Goal: Information Seeking & Learning: Learn about a topic

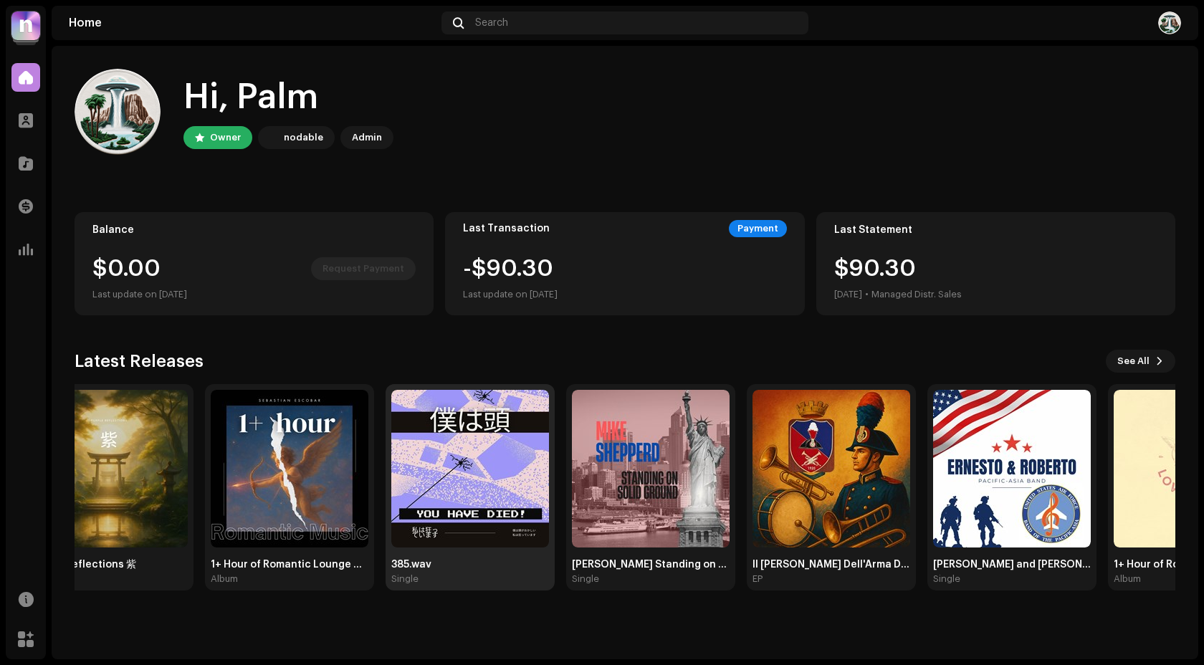
drag, startPoint x: 721, startPoint y: 504, endPoint x: 293, endPoint y: 423, distance: 436.0
click at [391, 424] on img at bounding box center [470, 469] width 158 height 158
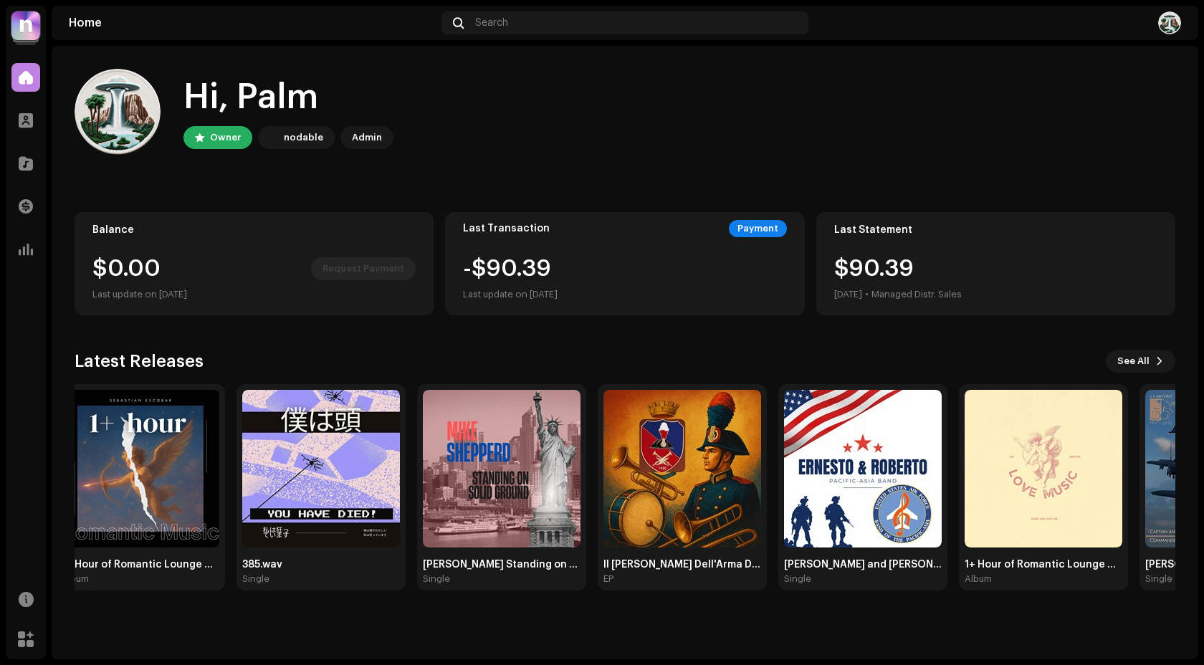
drag, startPoint x: 580, startPoint y: 436, endPoint x: 83, endPoint y: 332, distance: 508.1
click at [88, 335] on div "Hi, Palm Owner nodable Admin Balance $0.00 Request Payment Last update on Oct 8…" at bounding box center [625, 329] width 1100 height 567
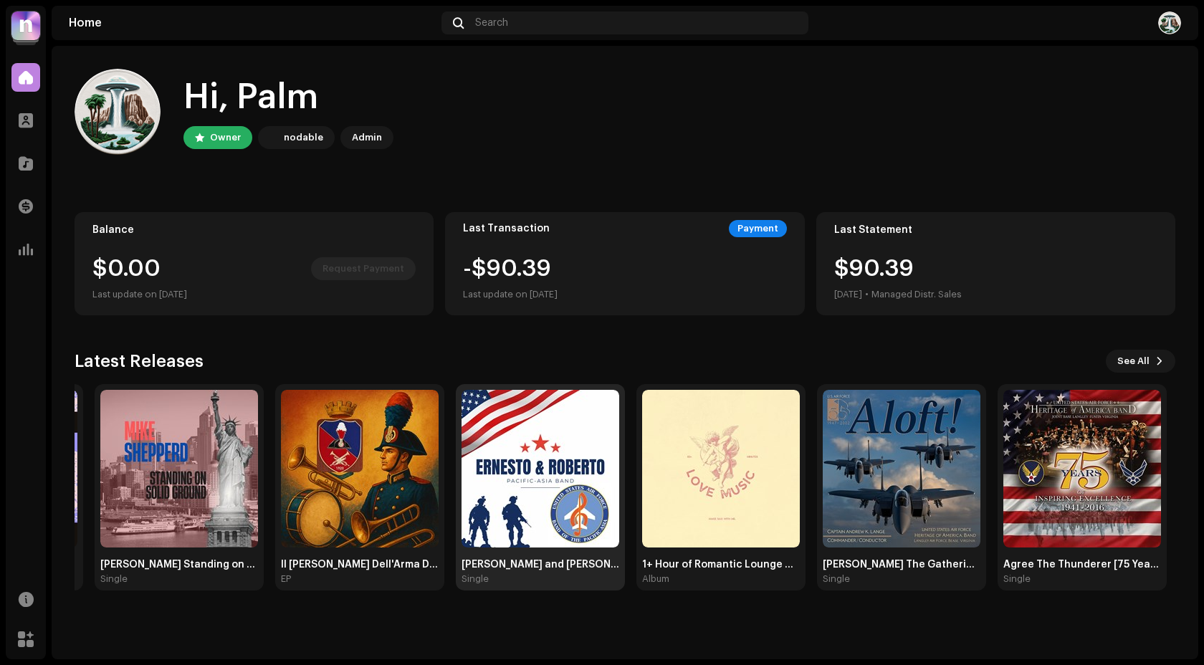
drag, startPoint x: 527, startPoint y: 486, endPoint x: 1136, endPoint y: 488, distance: 609.7
click at [619, 488] on img at bounding box center [540, 469] width 158 height 158
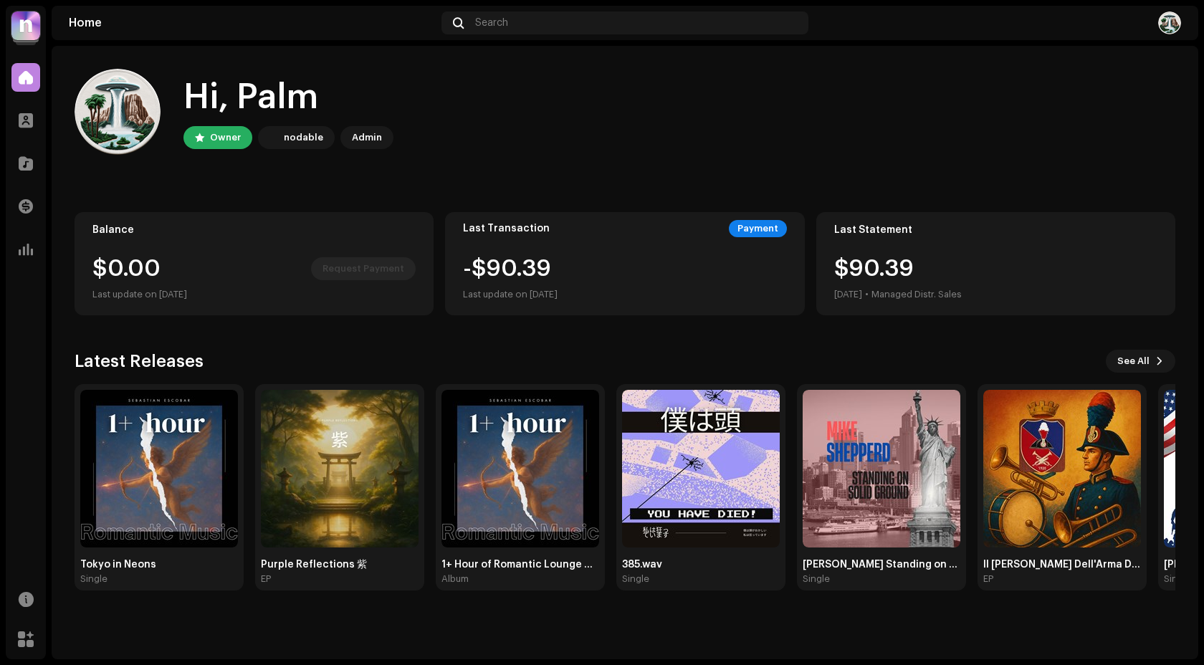
click at [27, 139] on div "Profile" at bounding box center [26, 120] width 40 height 40
click at [30, 128] on div at bounding box center [25, 120] width 29 height 29
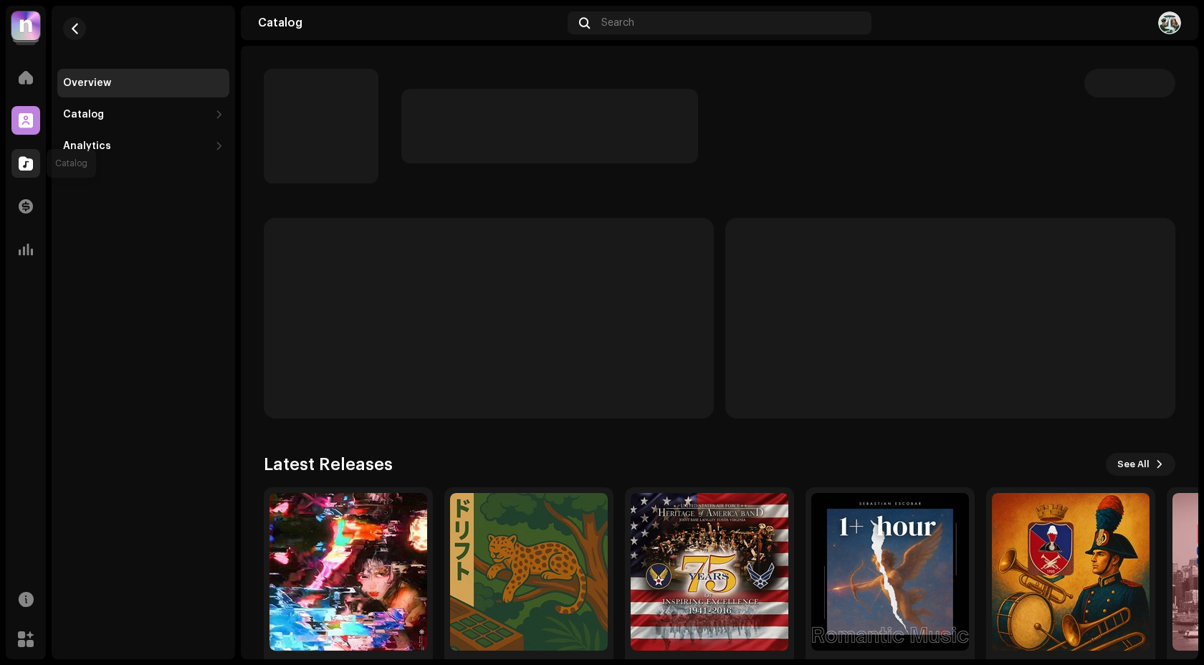
click at [27, 173] on div at bounding box center [25, 163] width 29 height 29
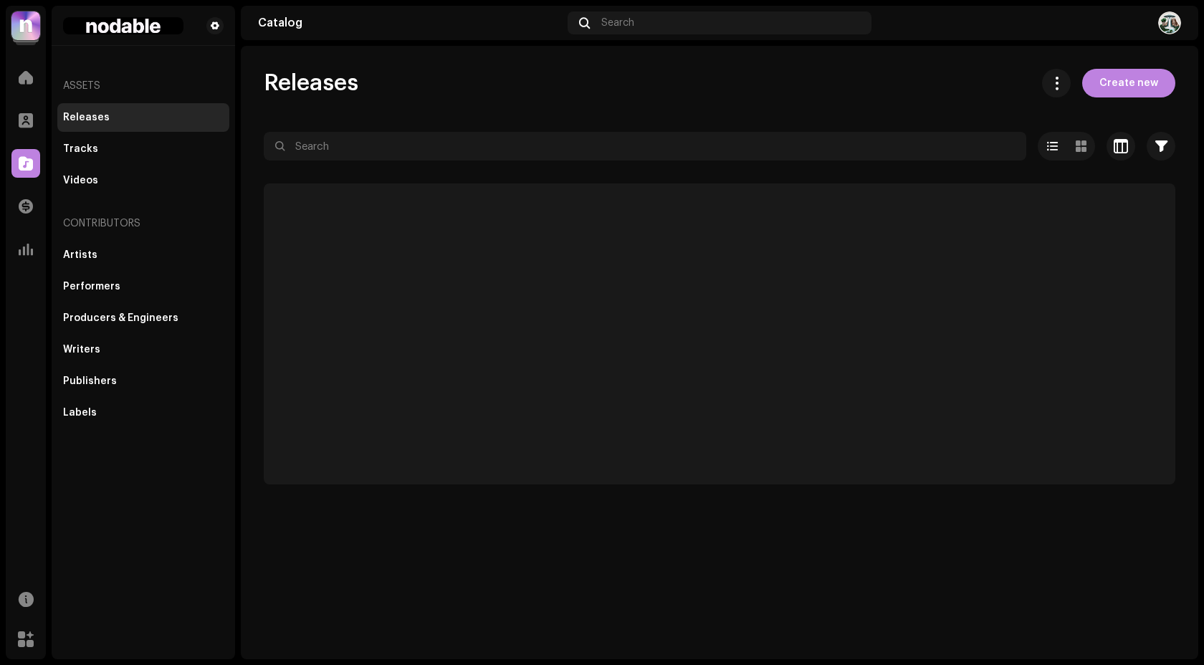
click at [27, 173] on div at bounding box center [25, 163] width 29 height 29
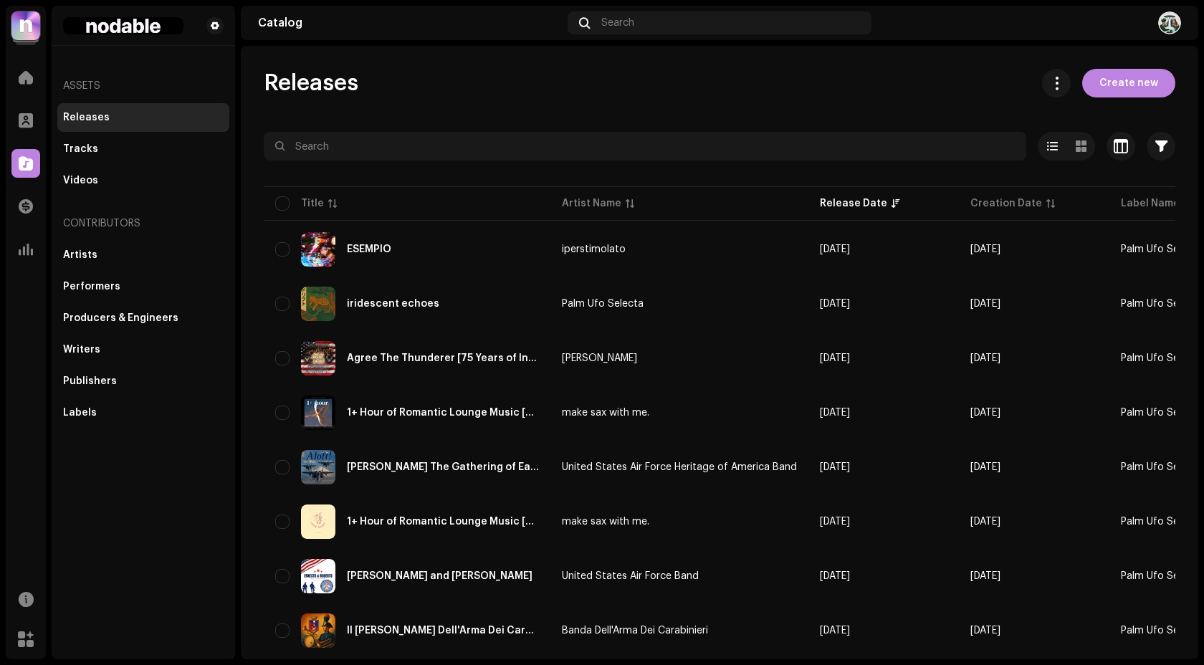
click at [22, 231] on div "Analytics" at bounding box center [26, 249] width 40 height 40
click at [25, 261] on div at bounding box center [25, 249] width 29 height 29
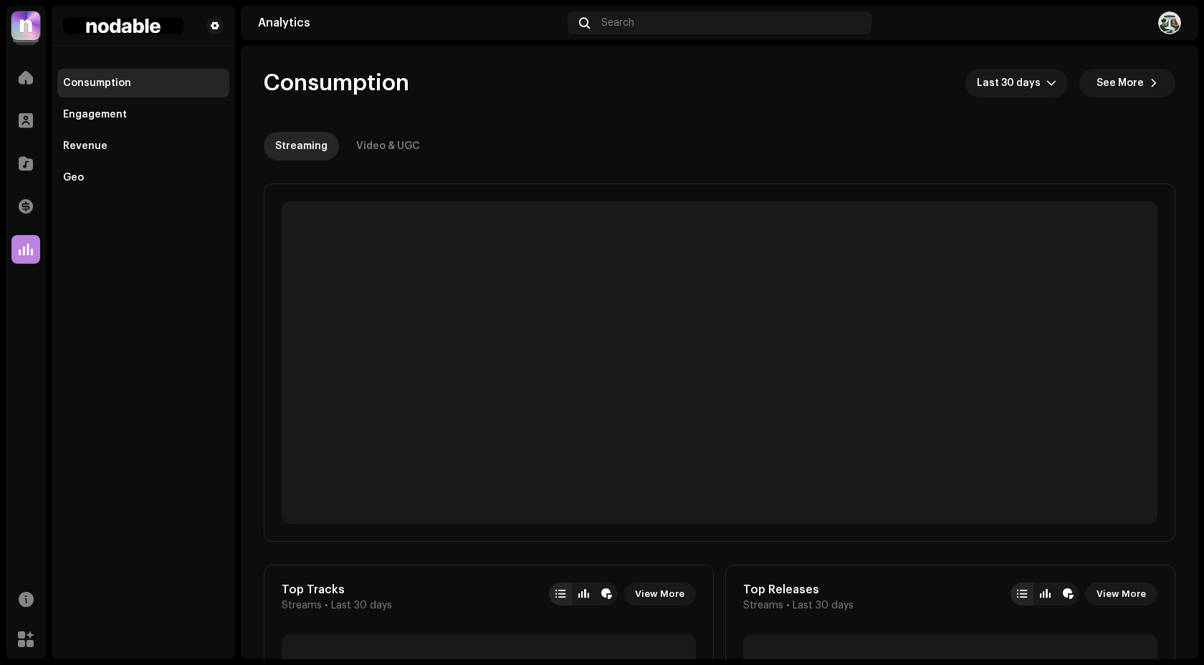
click at [25, 261] on div at bounding box center [25, 249] width 29 height 29
click at [27, 132] on div at bounding box center [25, 120] width 29 height 29
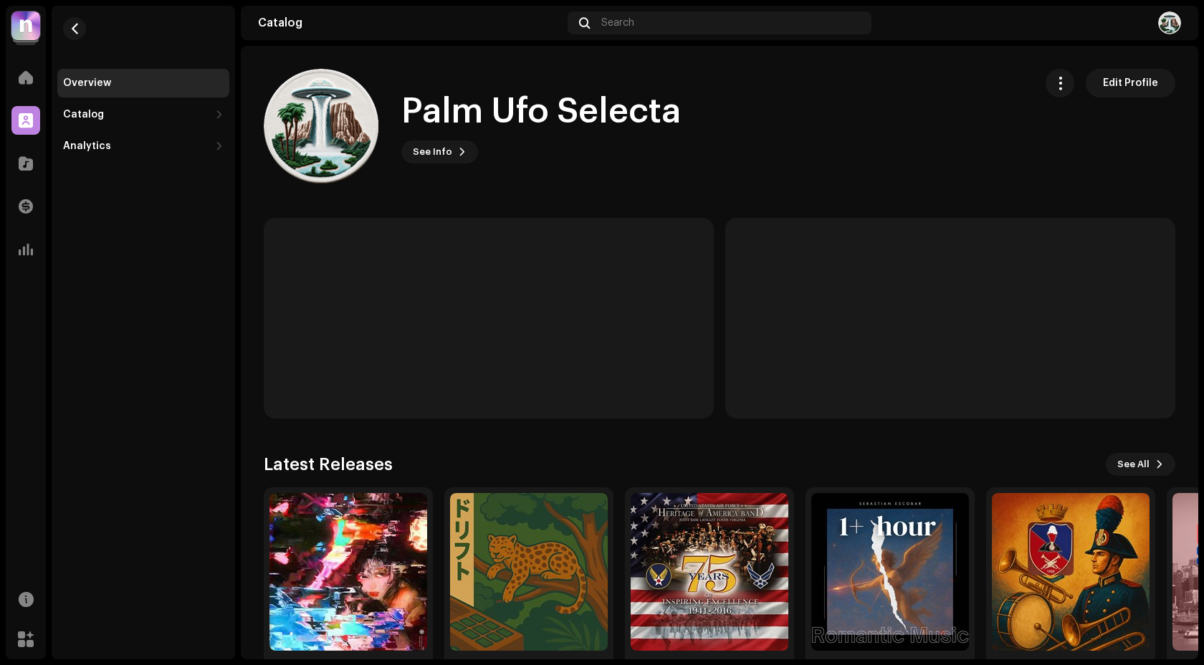
click at [27, 132] on div at bounding box center [25, 120] width 29 height 29
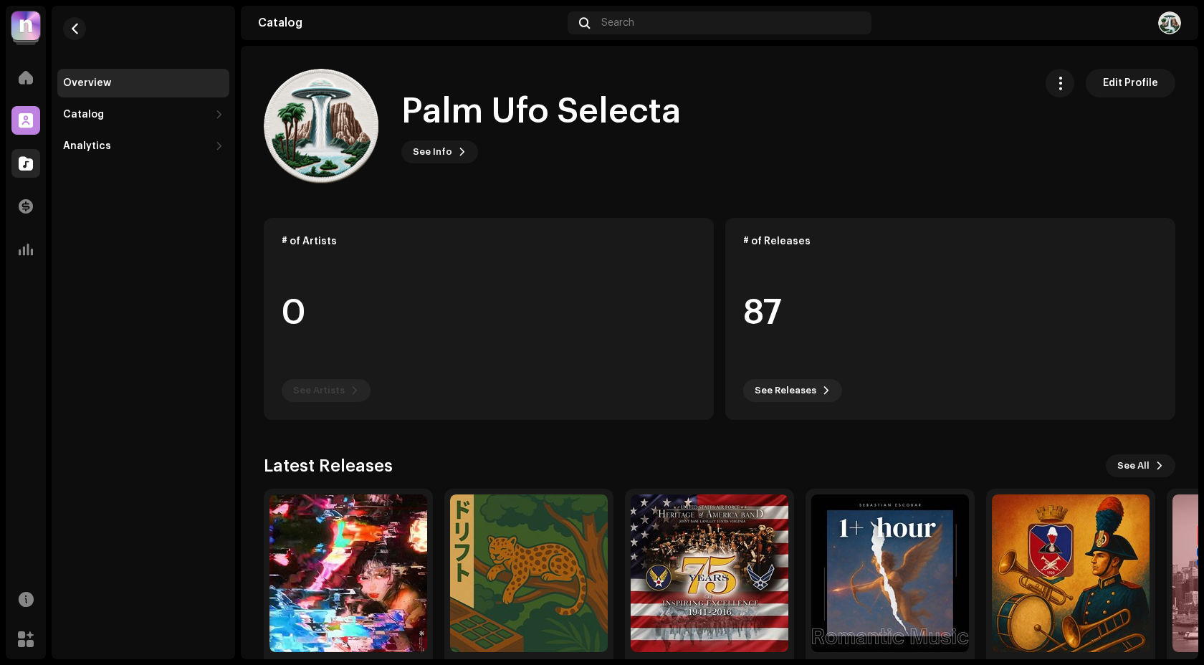
click at [23, 158] on span at bounding box center [26, 163] width 14 height 11
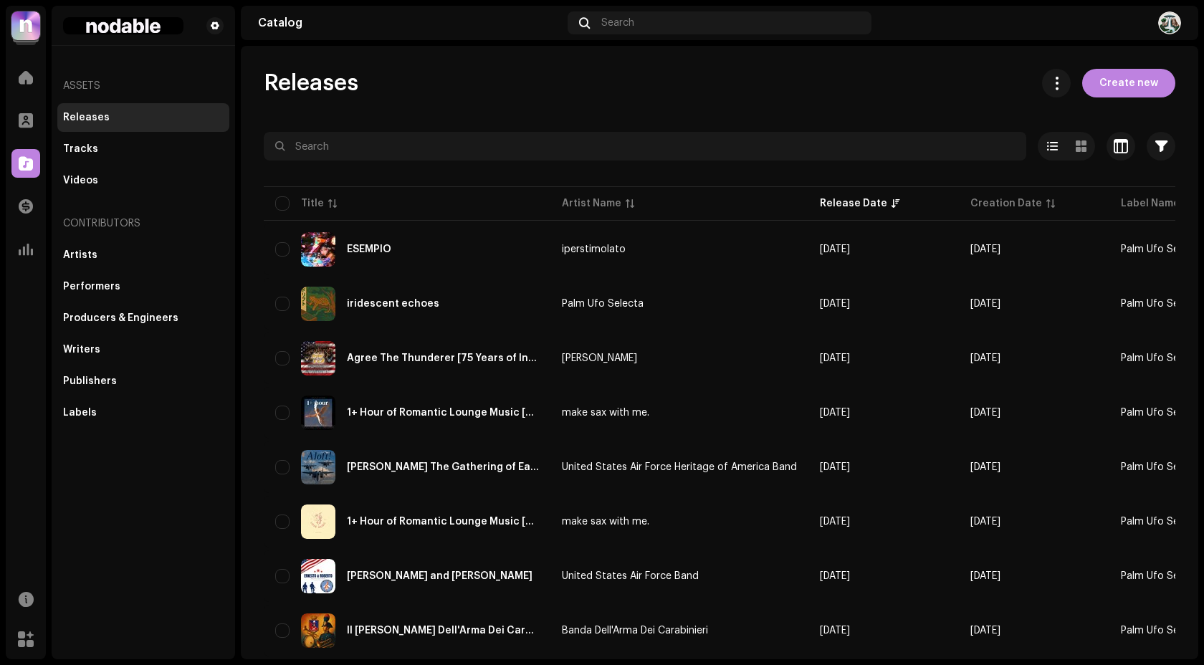
click at [23, 158] on span at bounding box center [26, 163] width 14 height 11
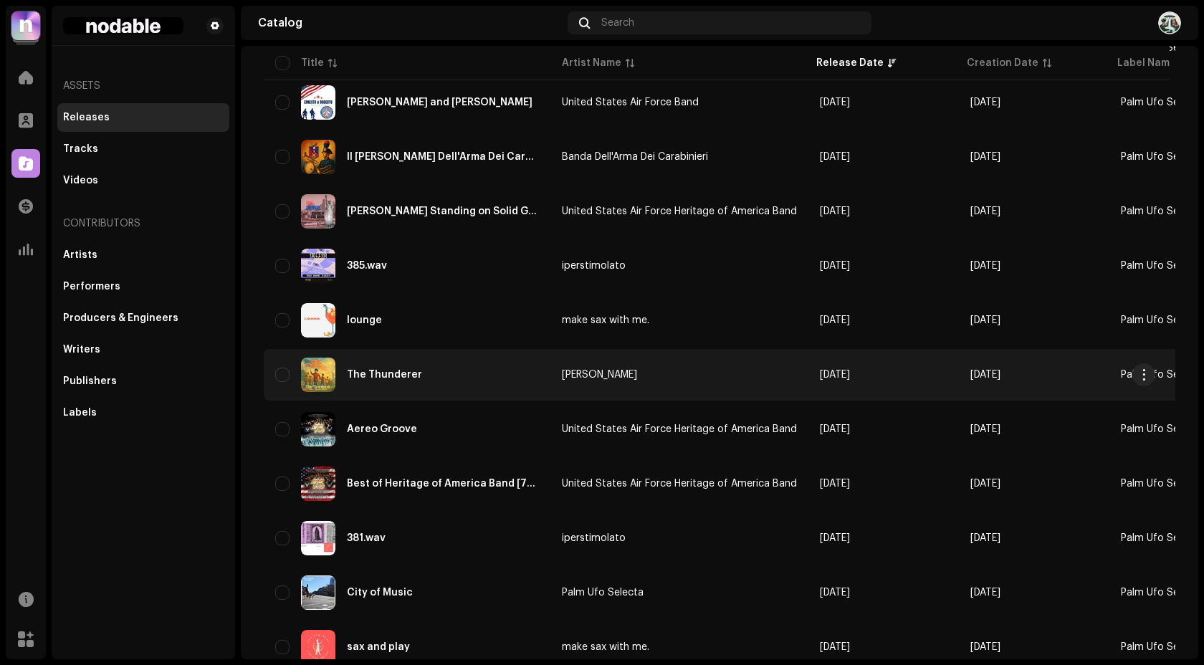
click at [691, 385] on td "John Philip Sousa" at bounding box center [679, 375] width 258 height 52
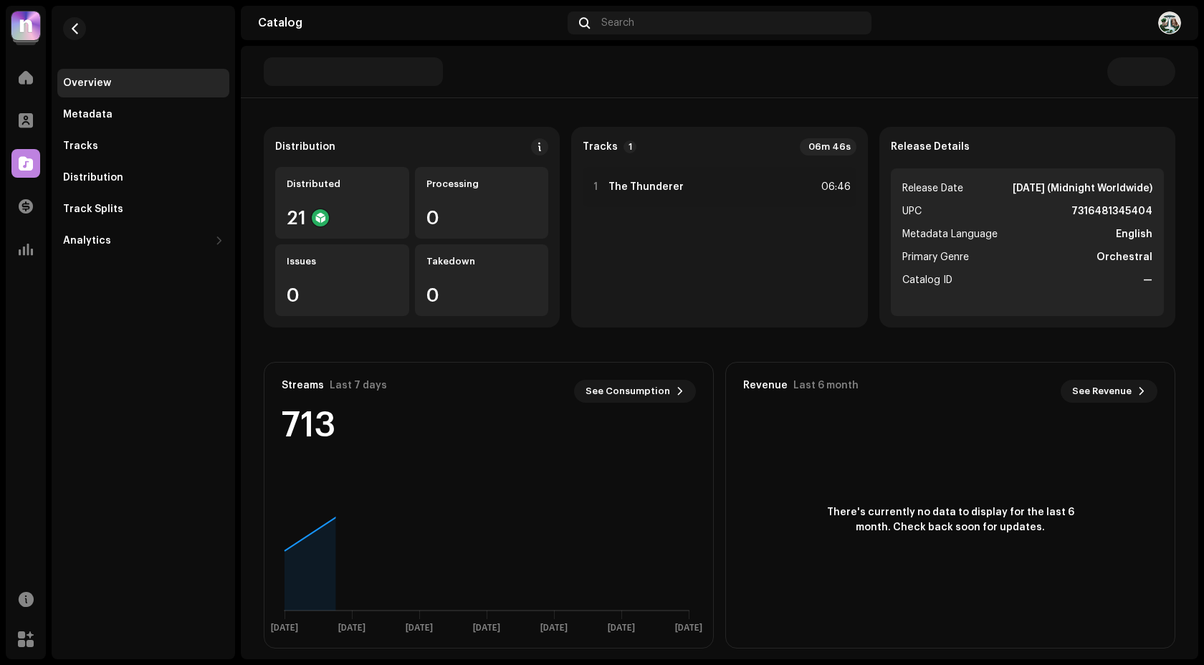
scroll to position [103, 0]
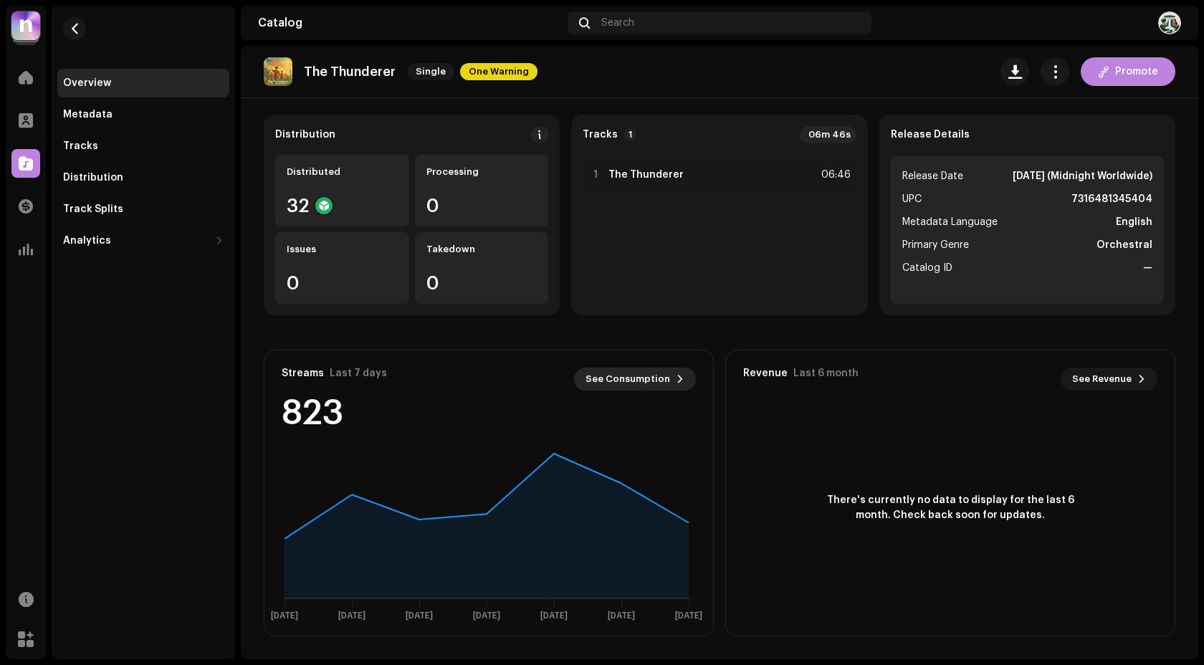
click at [651, 380] on span "See Consumption" at bounding box center [627, 379] width 85 height 29
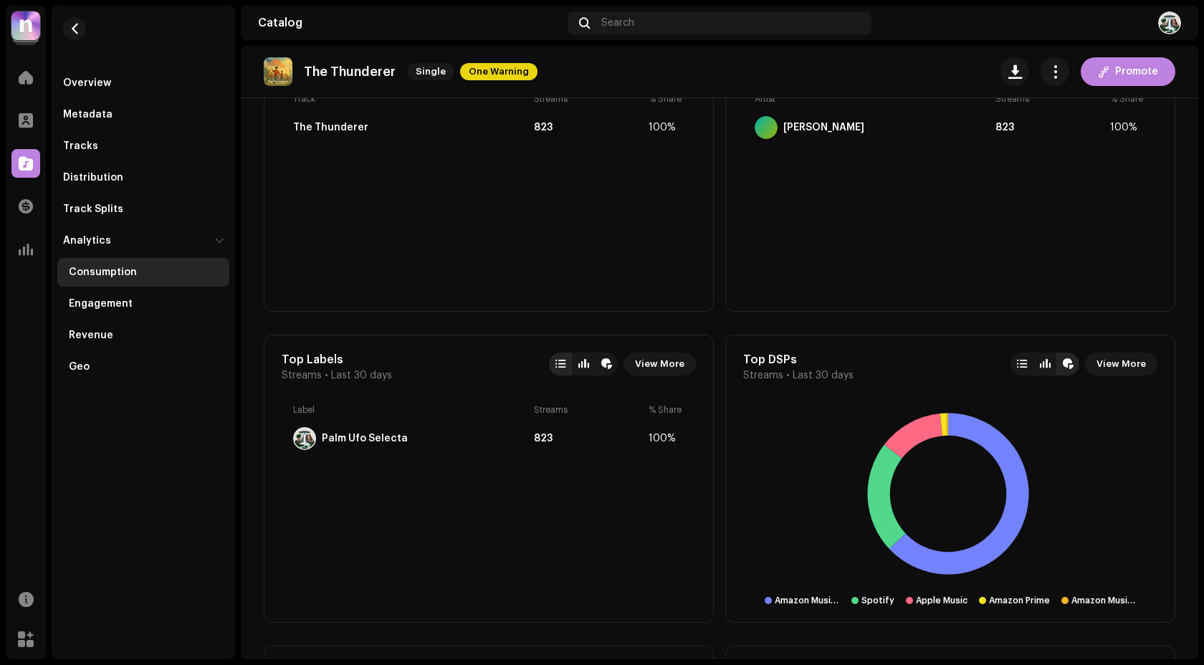
scroll to position [639, 0]
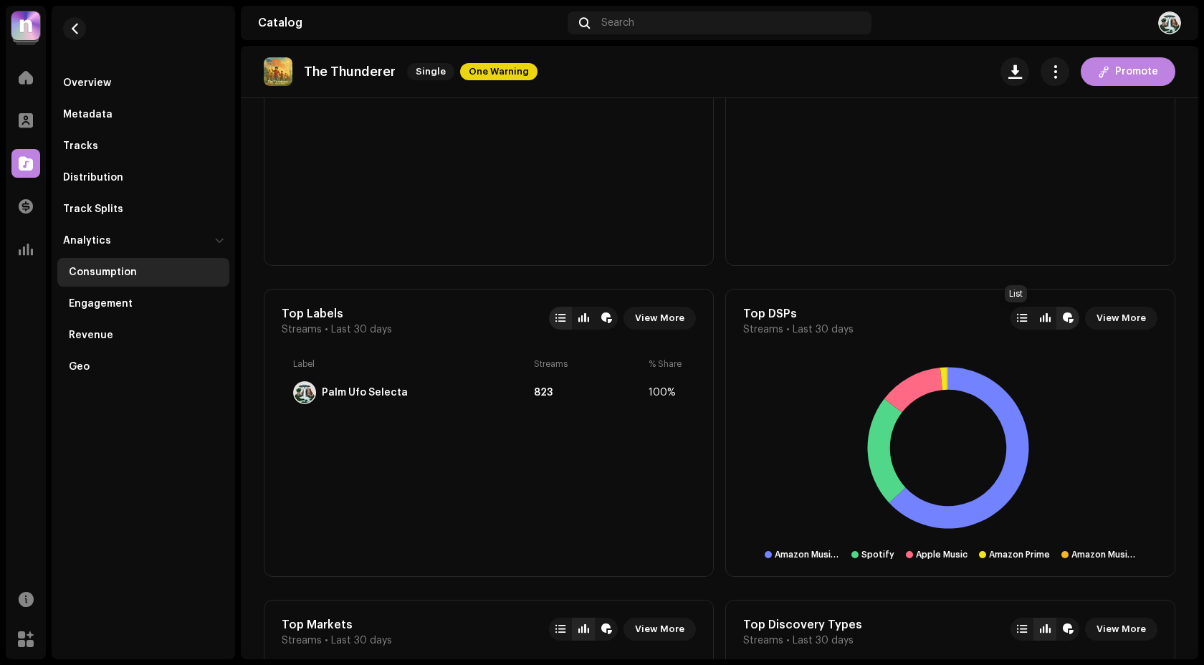
click at [1023, 313] on div at bounding box center [1021, 318] width 23 height 23
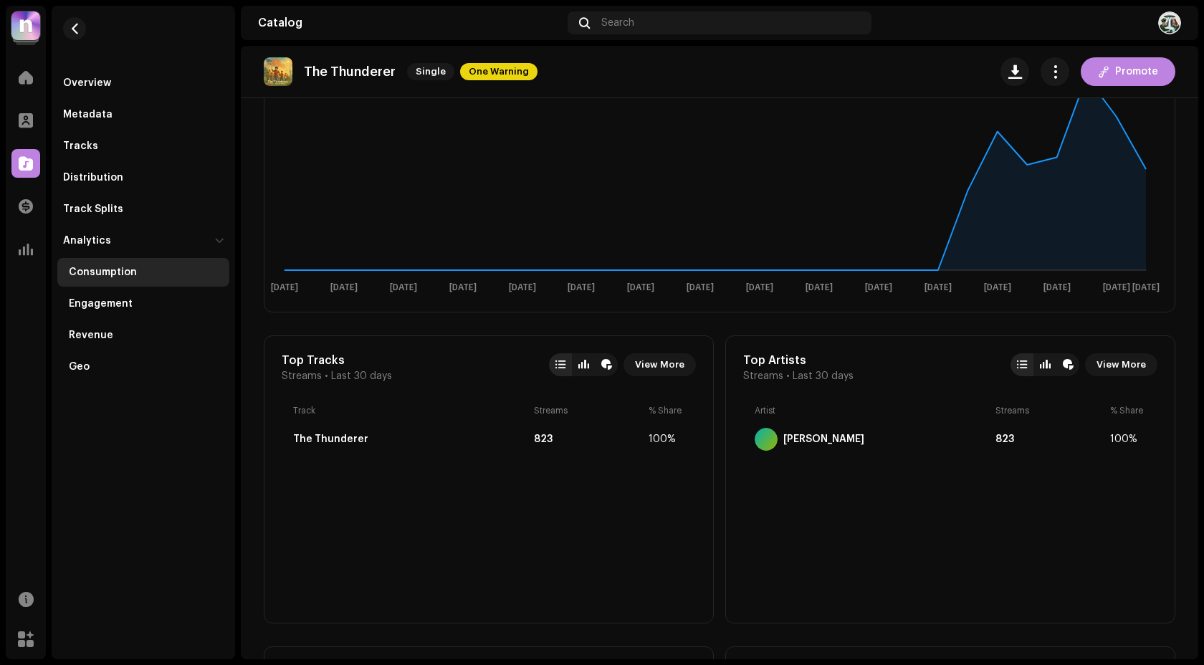
scroll to position [0, 0]
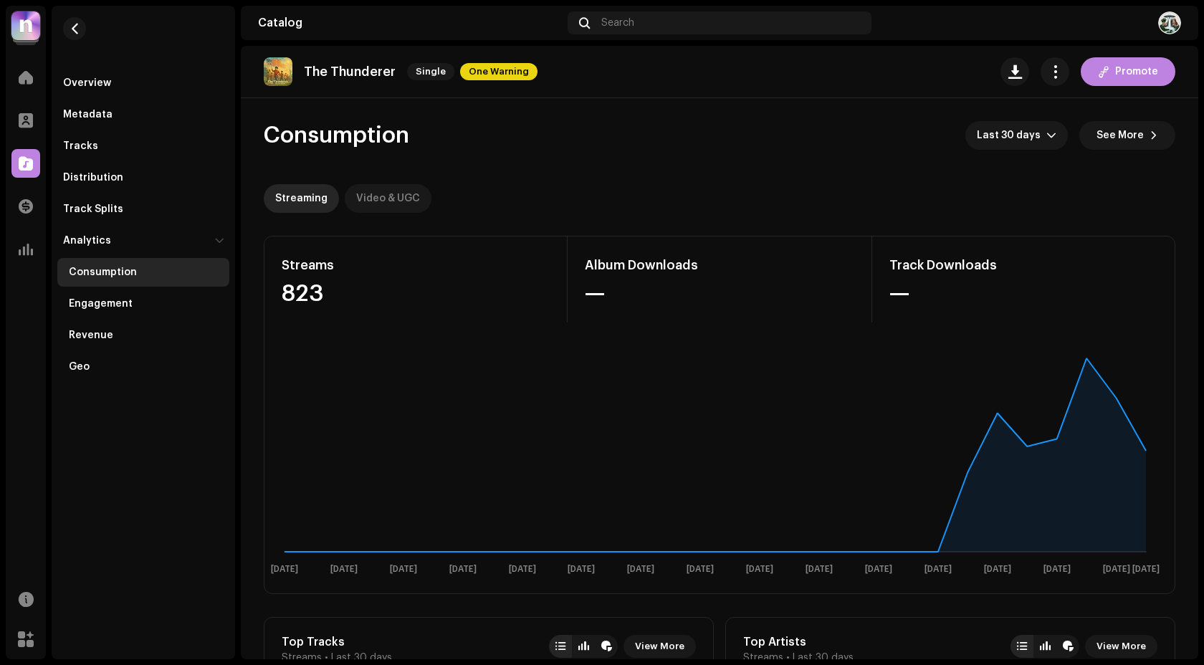
click at [358, 190] on div "Video & UGC" at bounding box center [388, 198] width 64 height 29
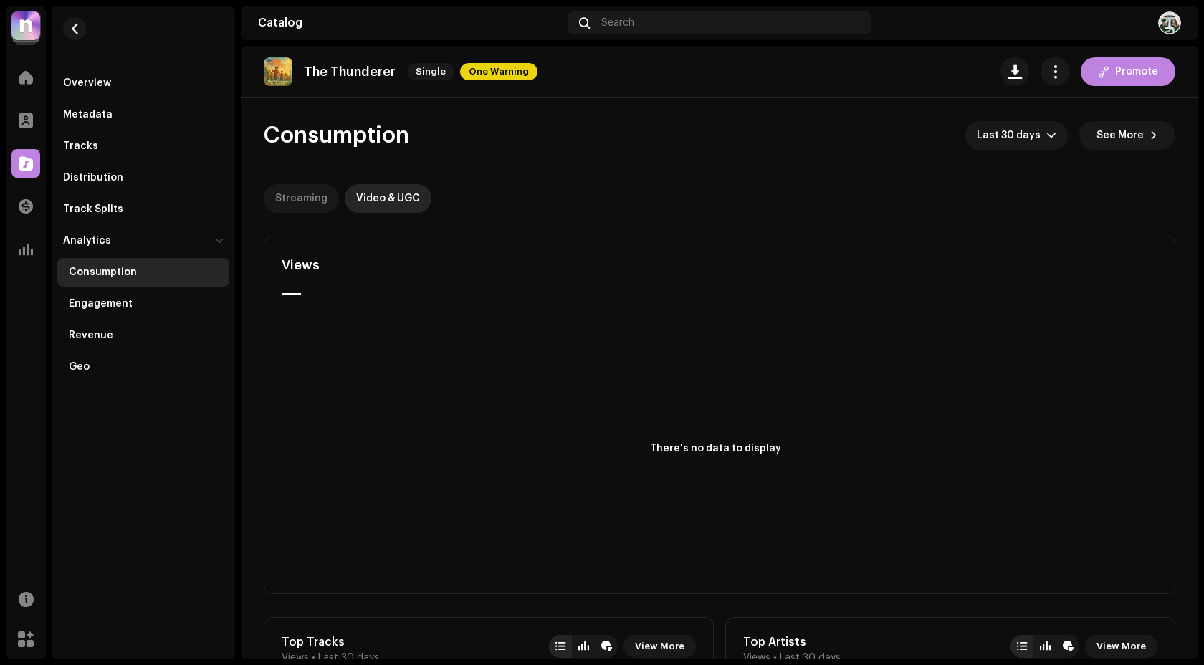
click at [300, 196] on div "Streaming" at bounding box center [301, 198] width 52 height 29
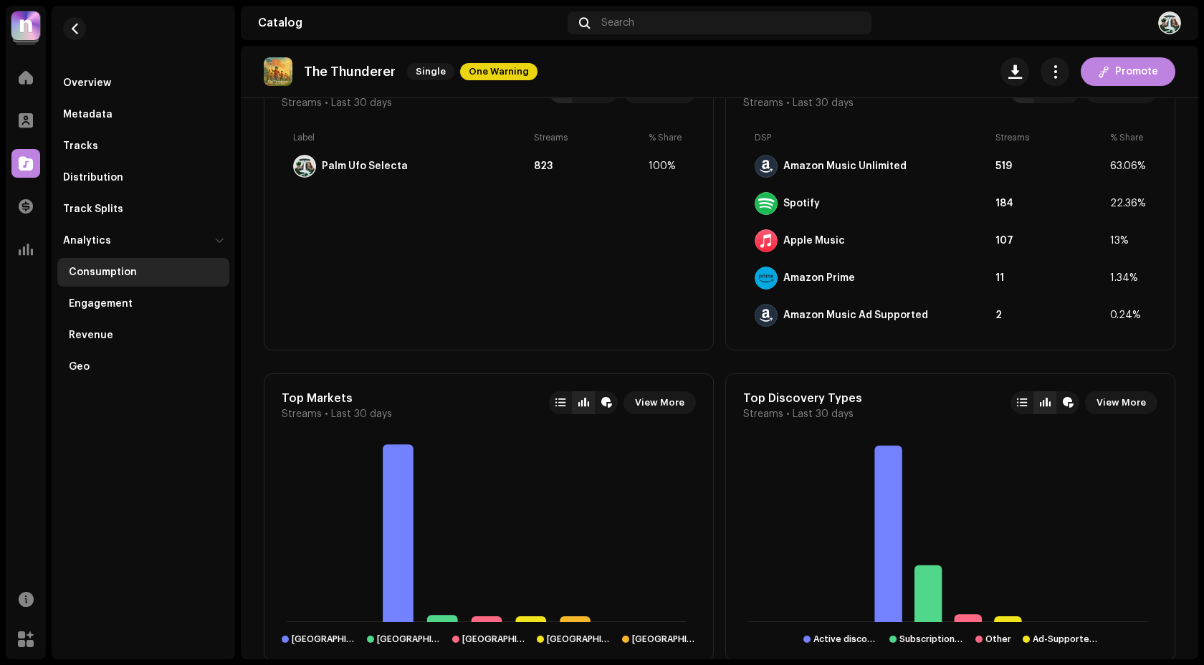
scroll to position [968, 0]
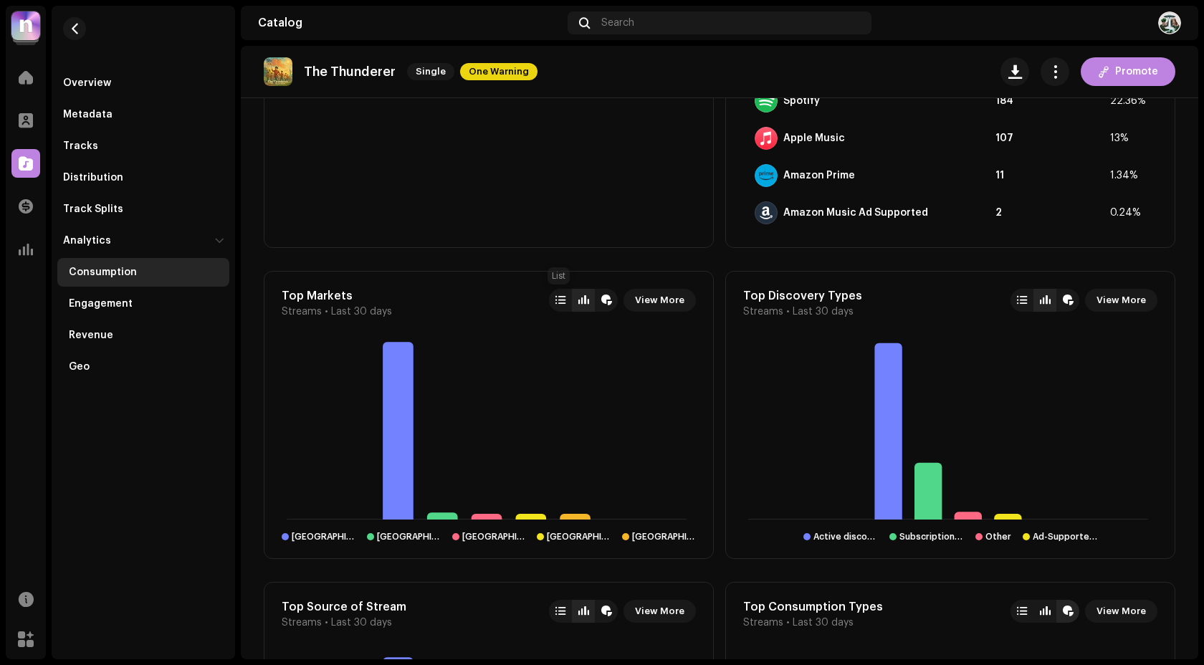
click at [564, 297] on div at bounding box center [560, 300] width 23 height 23
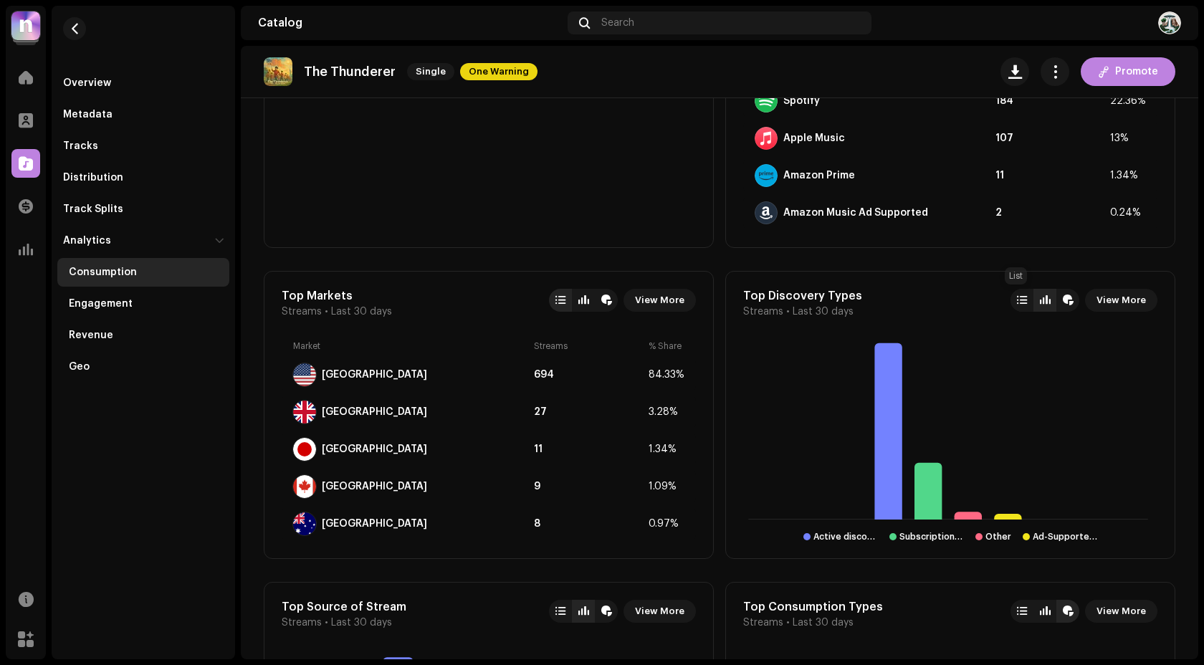
click at [1017, 299] on div at bounding box center [1022, 299] width 10 height 11
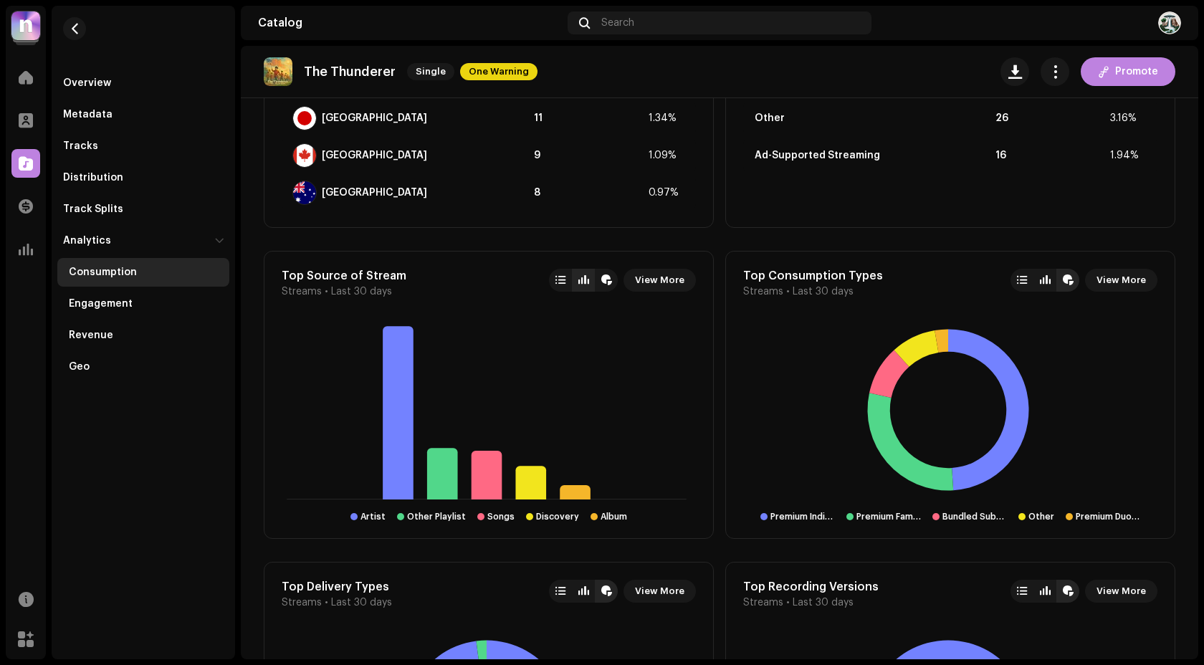
scroll to position [1310, 0]
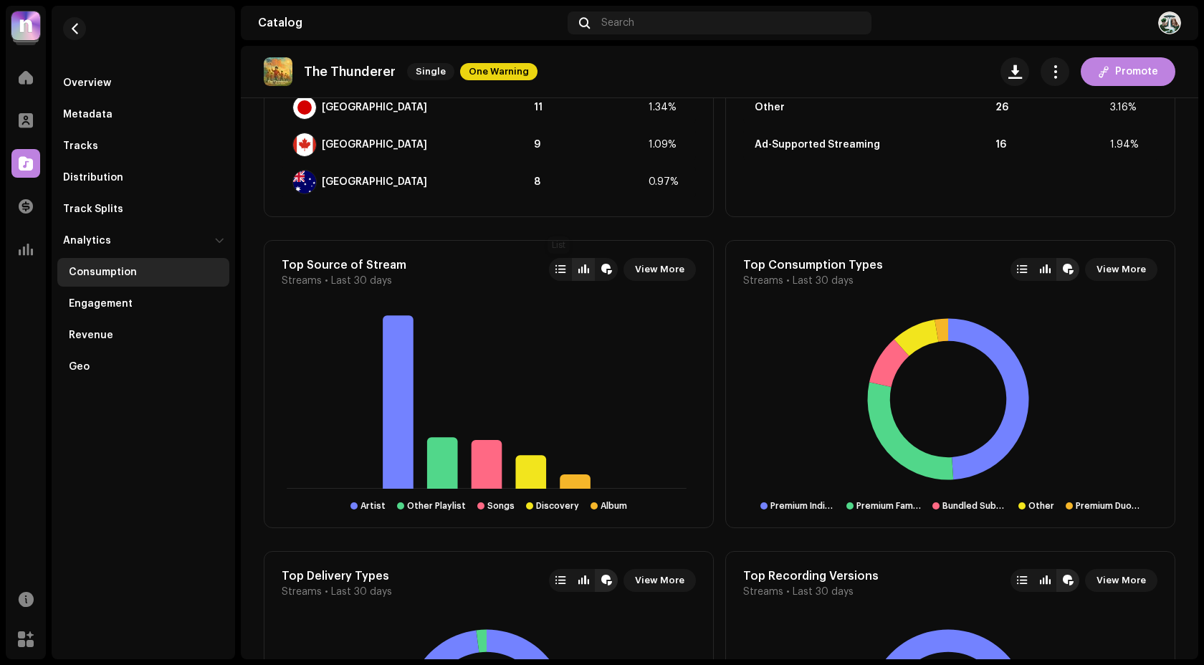
click at [560, 272] on div at bounding box center [560, 269] width 10 height 11
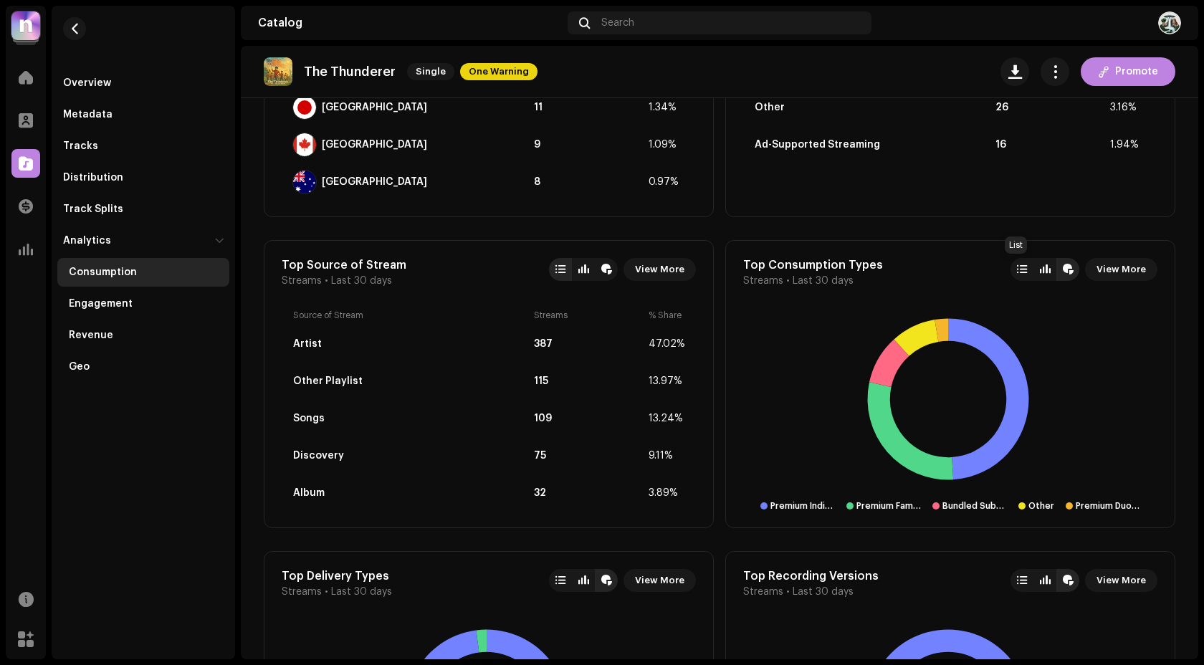
click at [1018, 267] on div at bounding box center [1022, 269] width 10 height 11
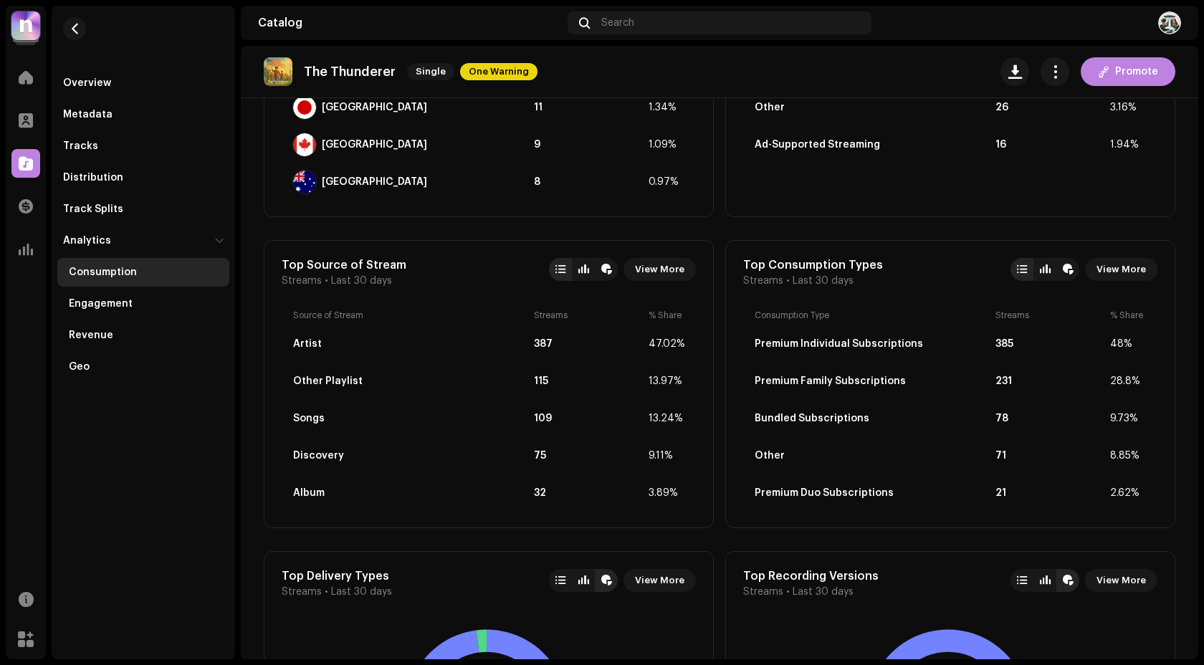
scroll to position [1512, 0]
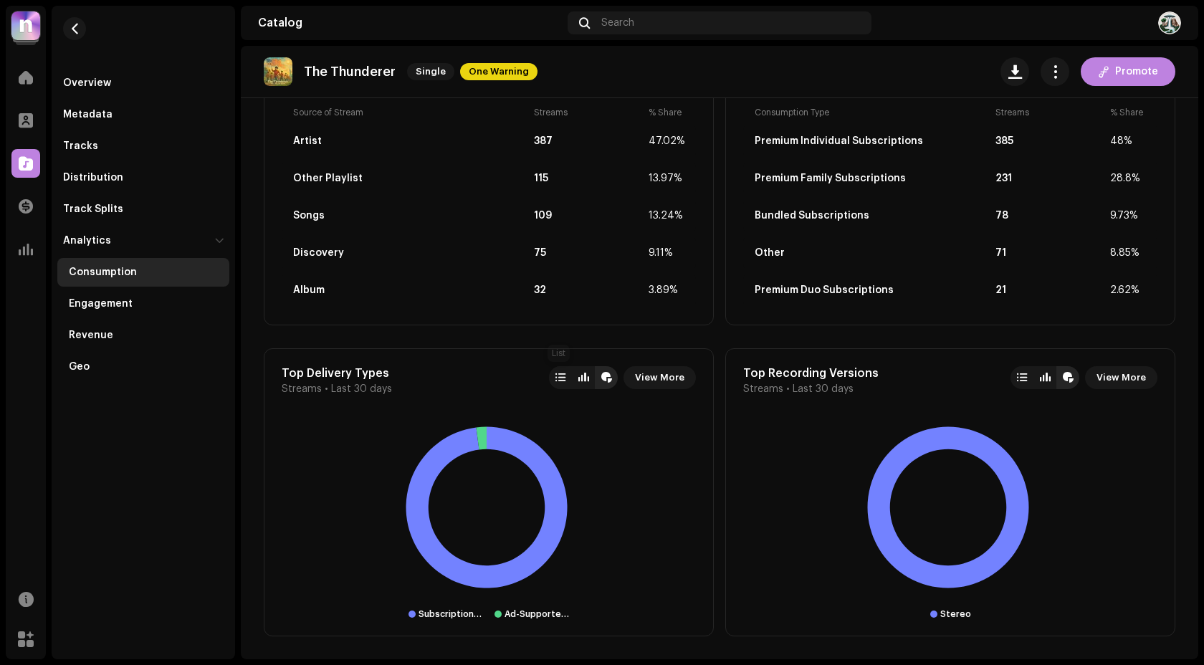
click at [560, 373] on div at bounding box center [560, 377] width 10 height 11
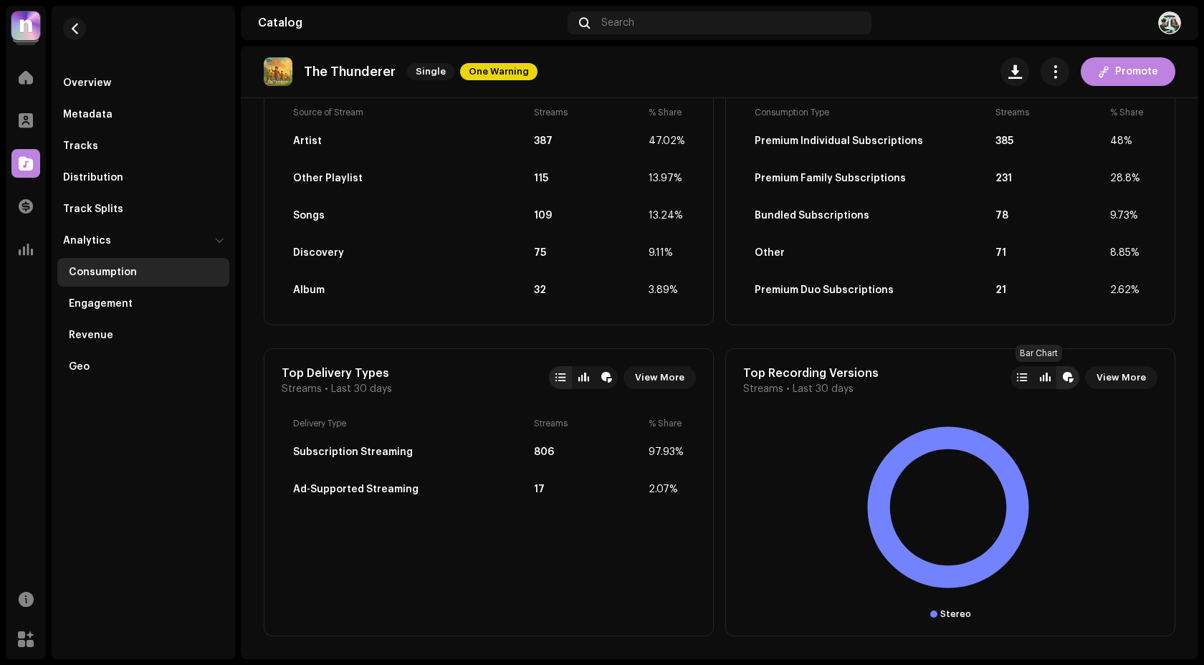
click at [1017, 377] on div at bounding box center [1022, 377] width 10 height 11
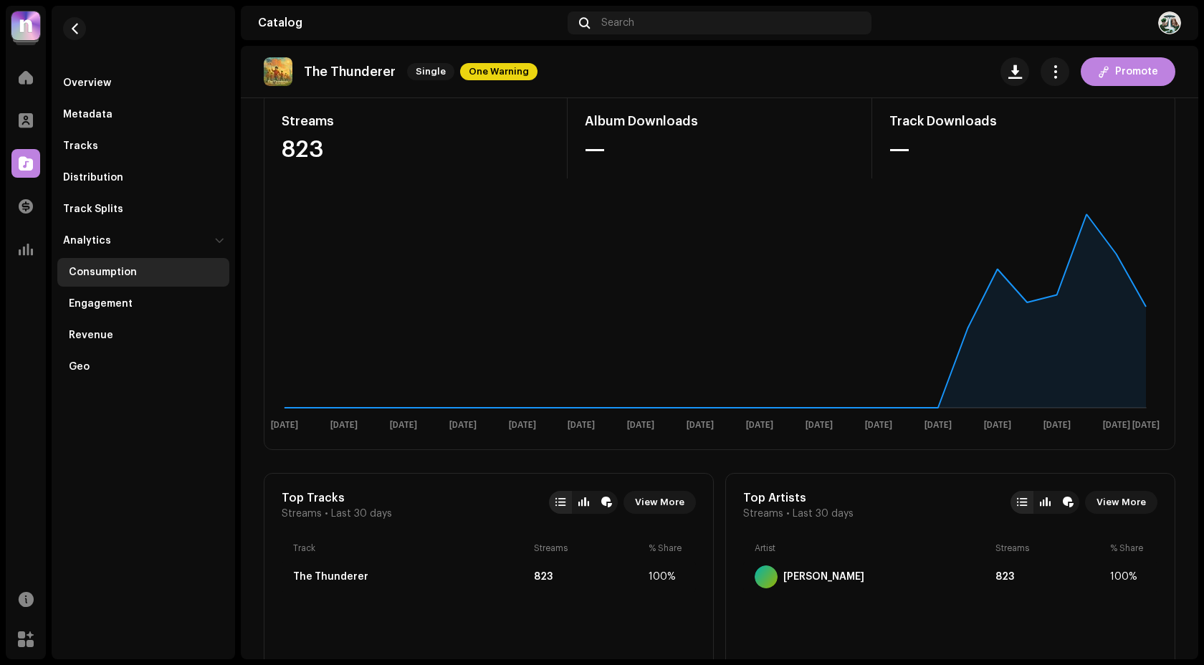
scroll to position [0, 0]
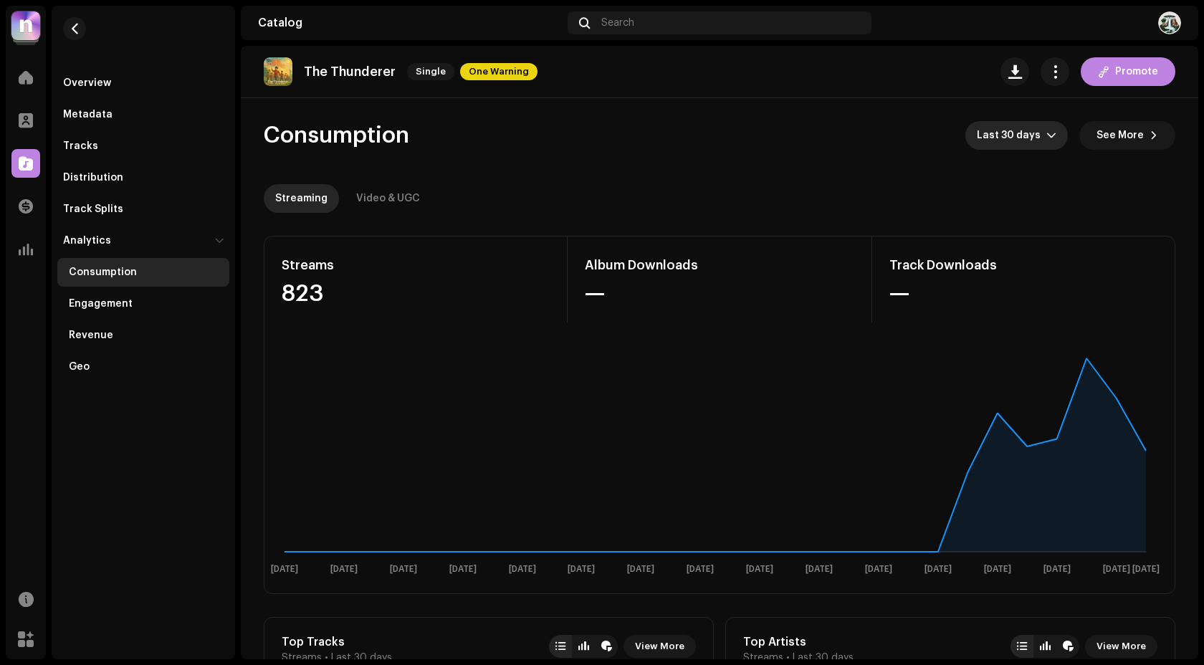
click at [1022, 128] on span "Last 30 days" at bounding box center [1011, 135] width 69 height 29
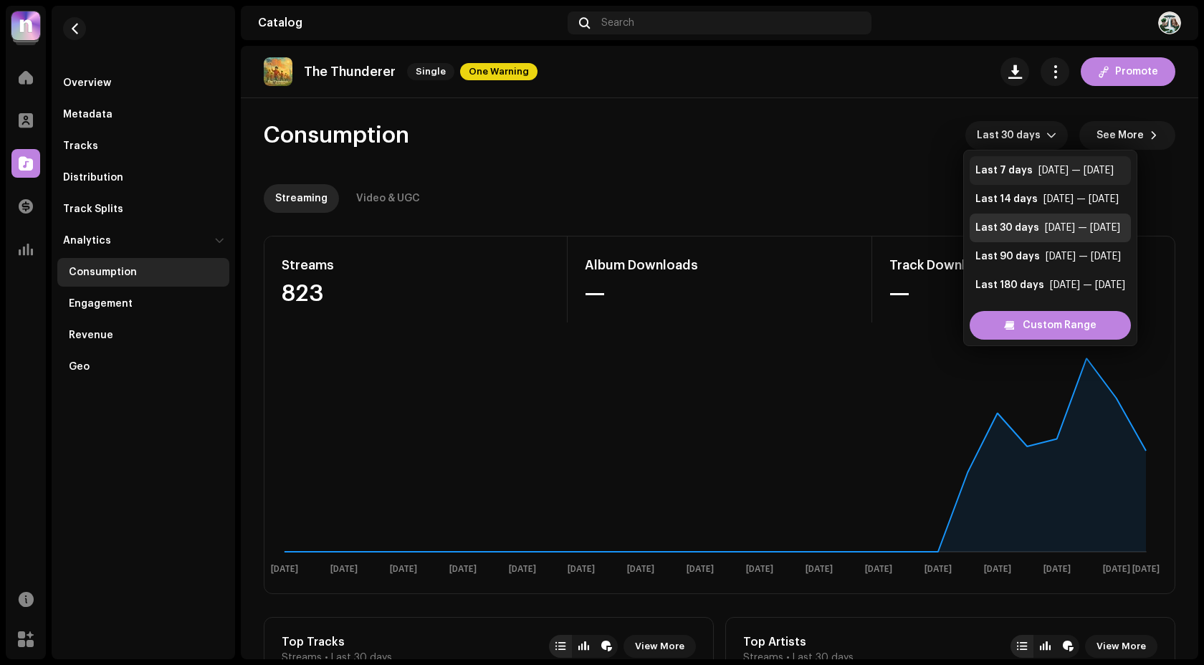
click at [1017, 177] on div "Last 7 days" at bounding box center [1003, 170] width 57 height 14
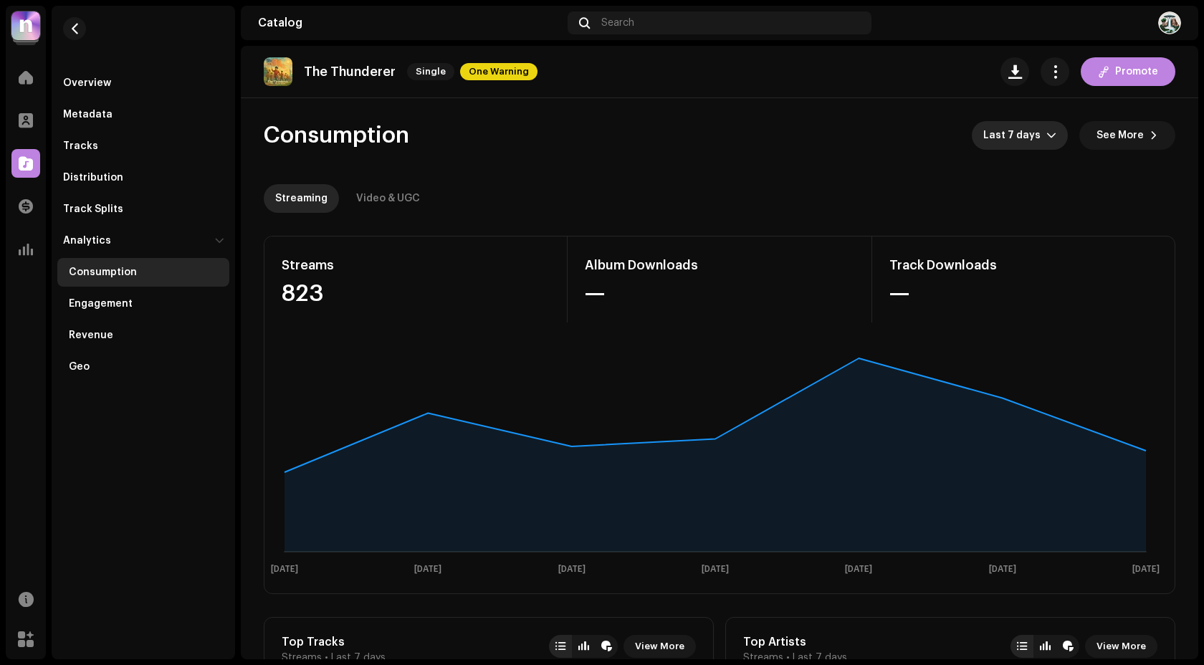
click at [1038, 136] on span "Last 7 days" at bounding box center [1014, 135] width 63 height 29
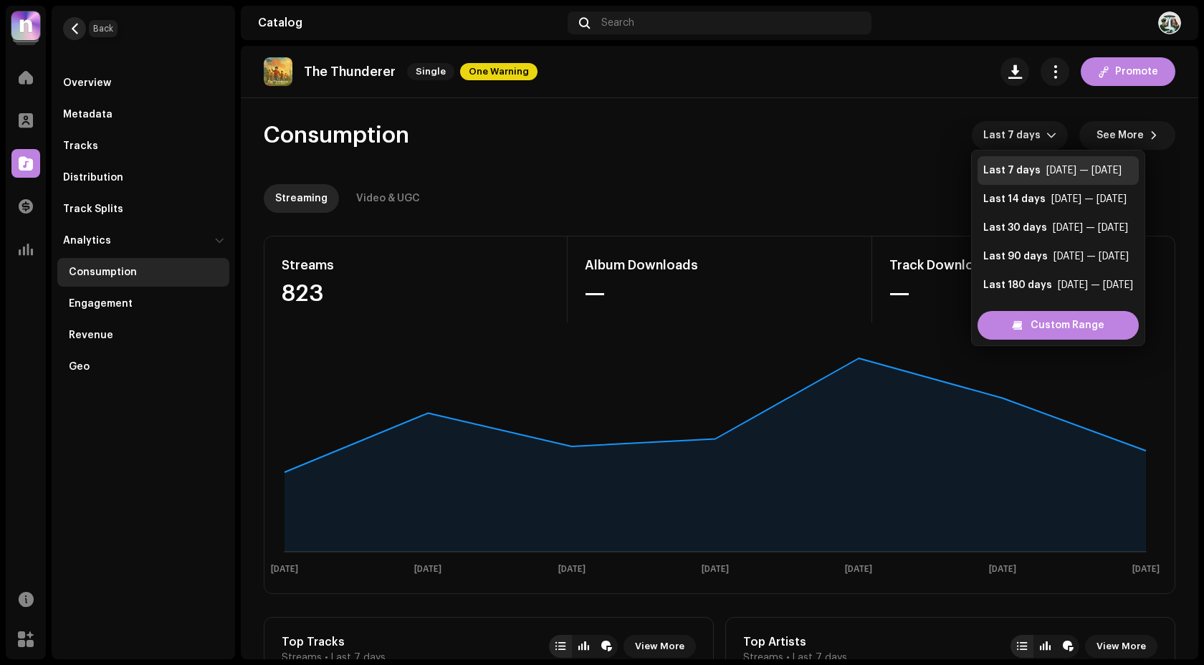
click at [78, 28] on span "button" at bounding box center [74, 28] width 11 height 11
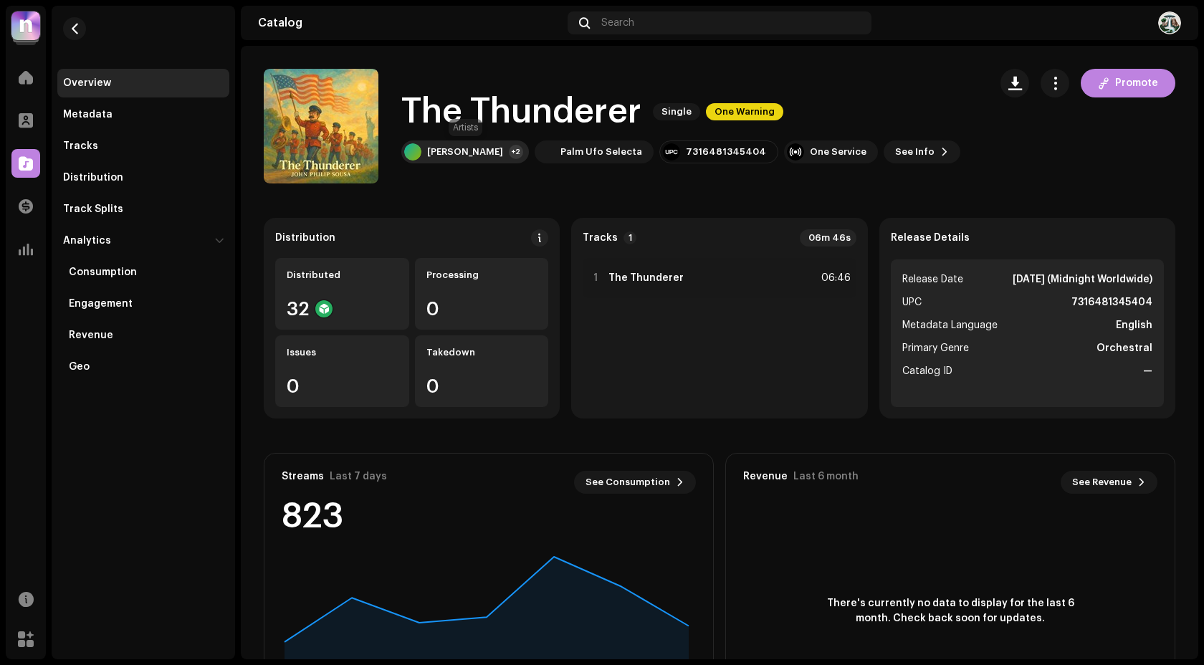
click at [496, 155] on div "John Philip Sousa" at bounding box center [465, 151] width 76 height 11
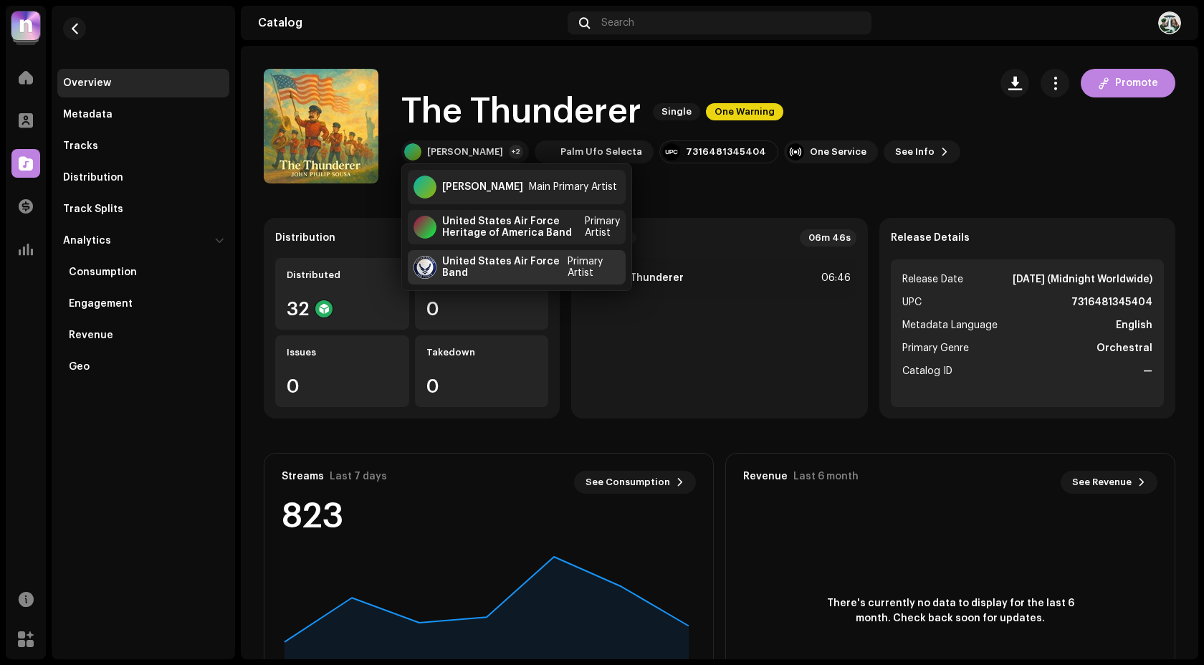
click at [507, 274] on div "United States Air Force Band" at bounding box center [502, 267] width 120 height 23
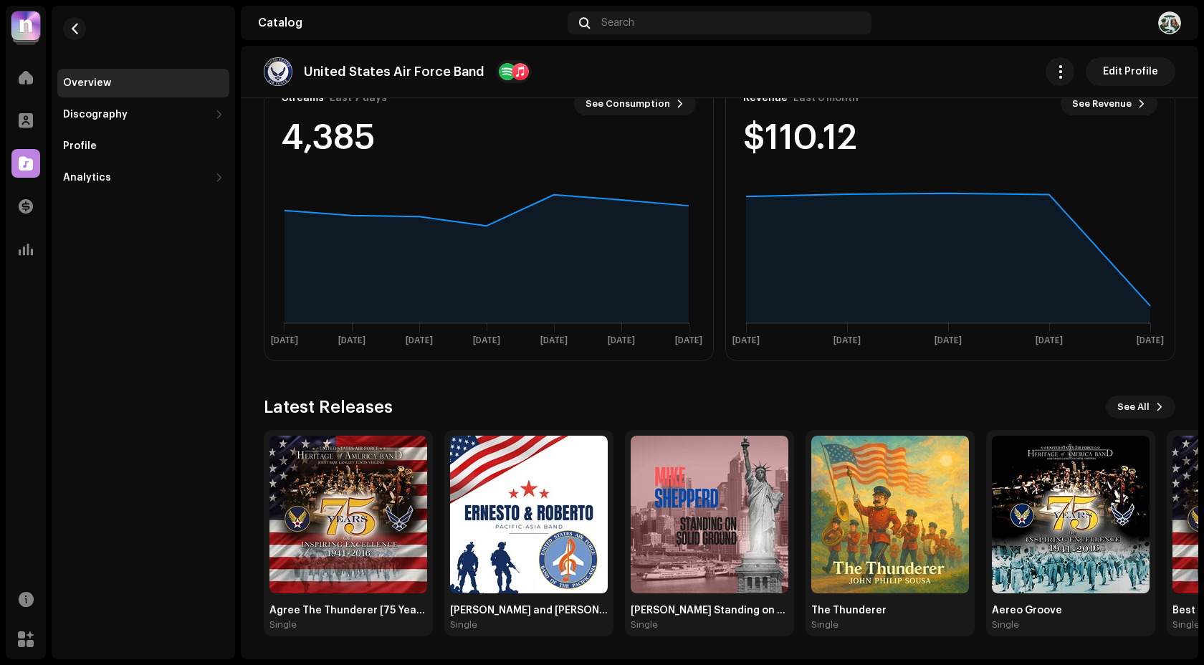
scroll to position [282, 0]
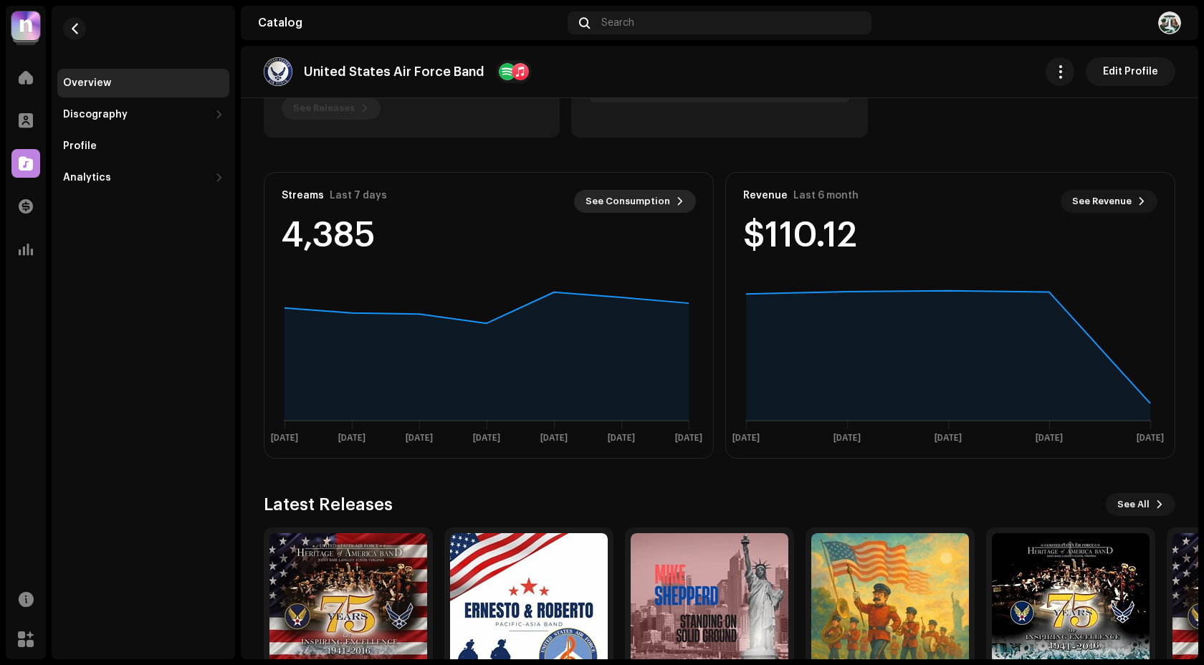
click at [660, 196] on span "See Consumption" at bounding box center [627, 201] width 85 height 29
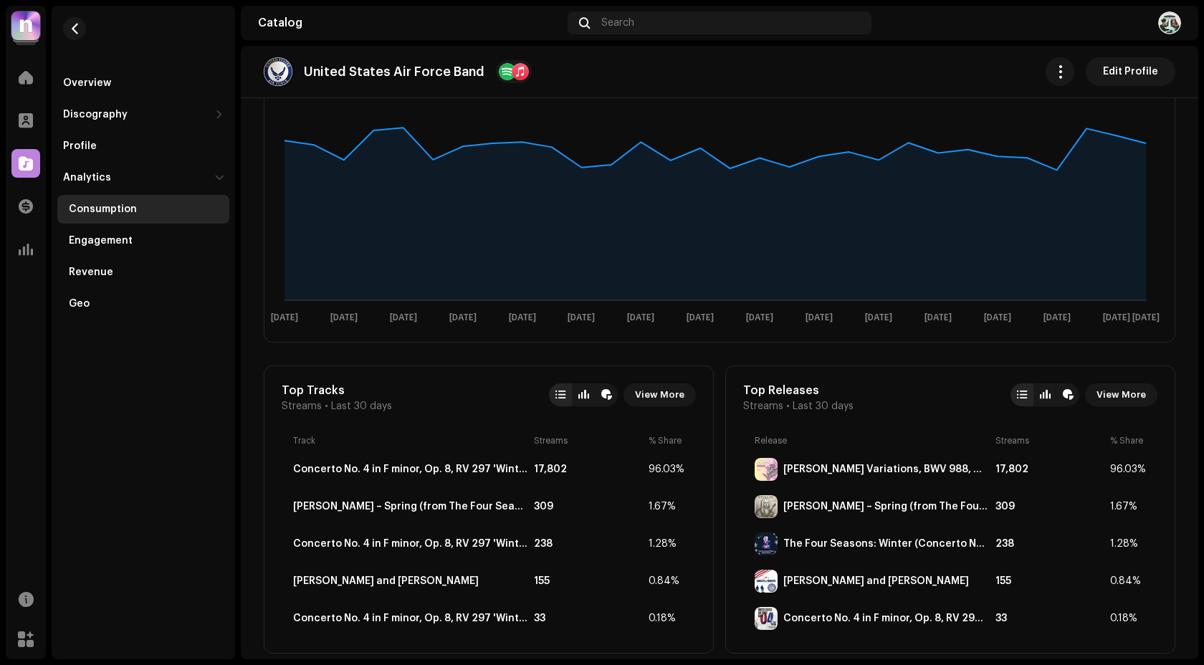
scroll to position [438, 0]
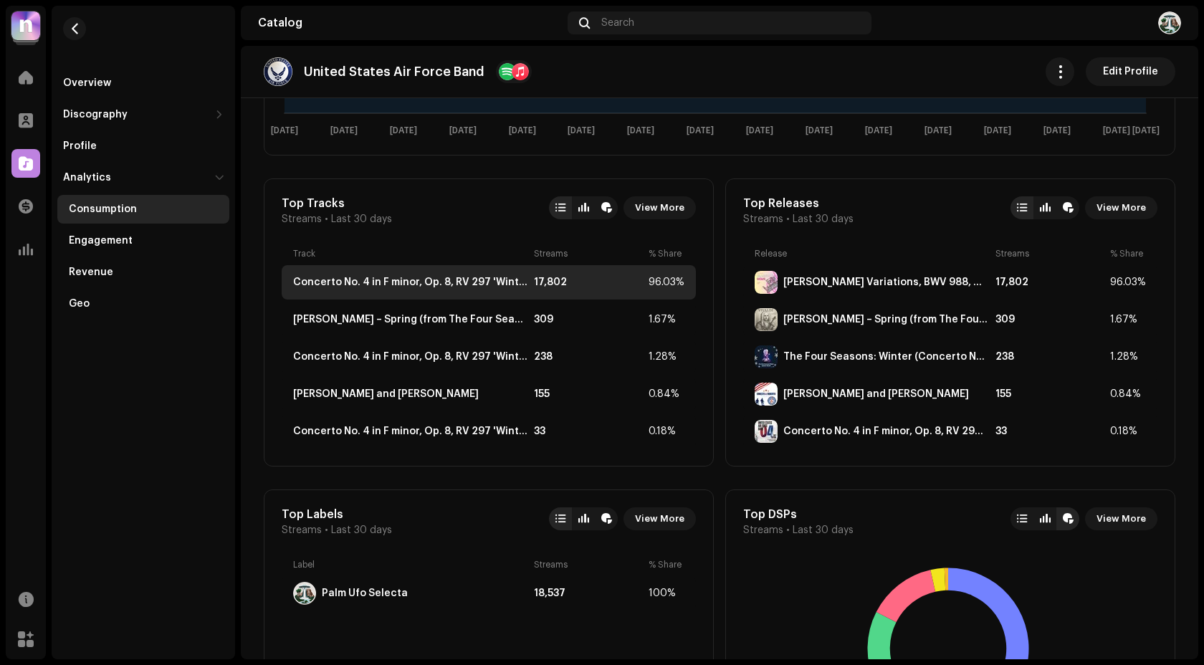
click at [572, 284] on div "17,802" at bounding box center [588, 282] width 109 height 11
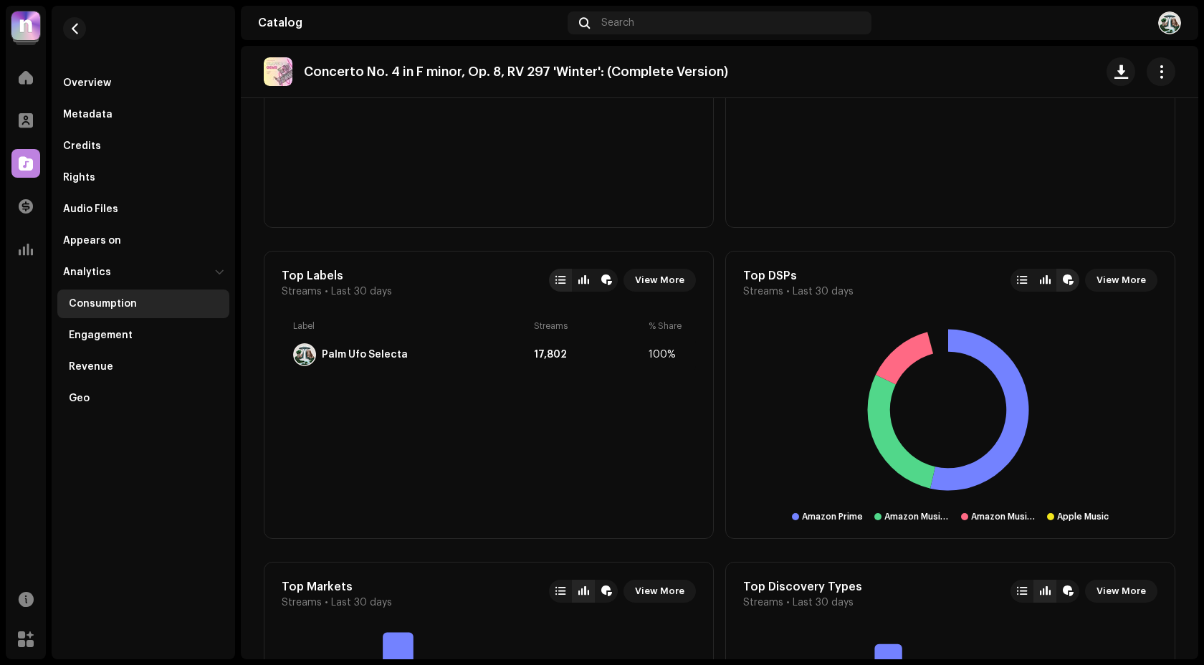
scroll to position [683, 0]
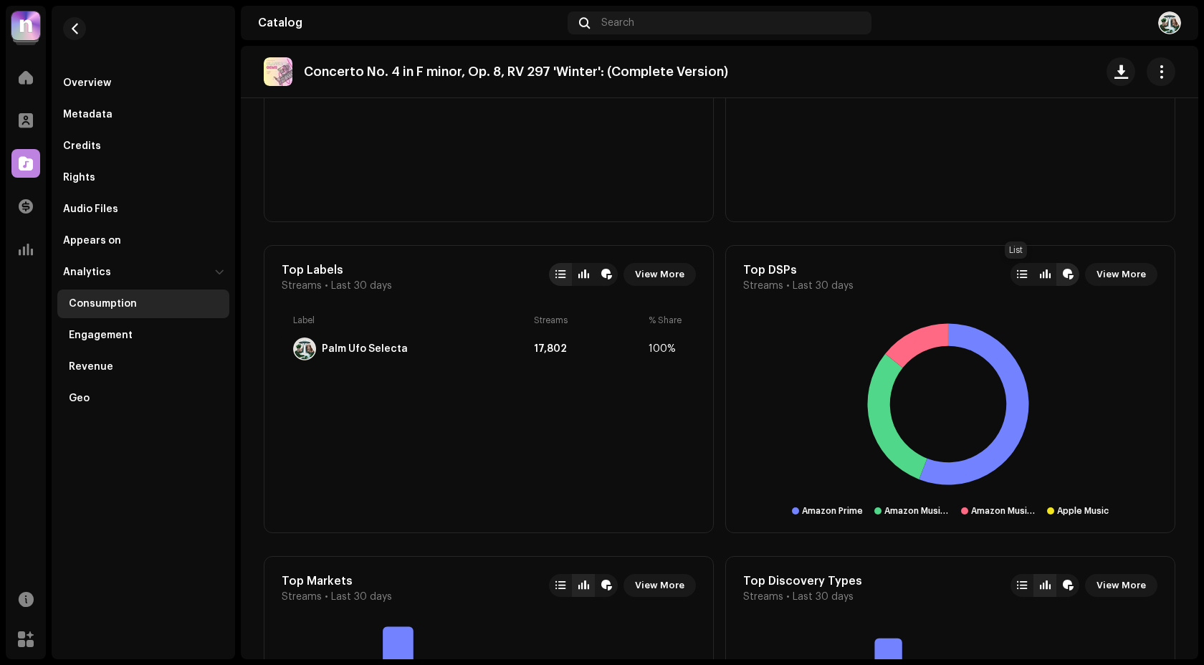
click at [1019, 274] on div at bounding box center [1022, 274] width 10 height 11
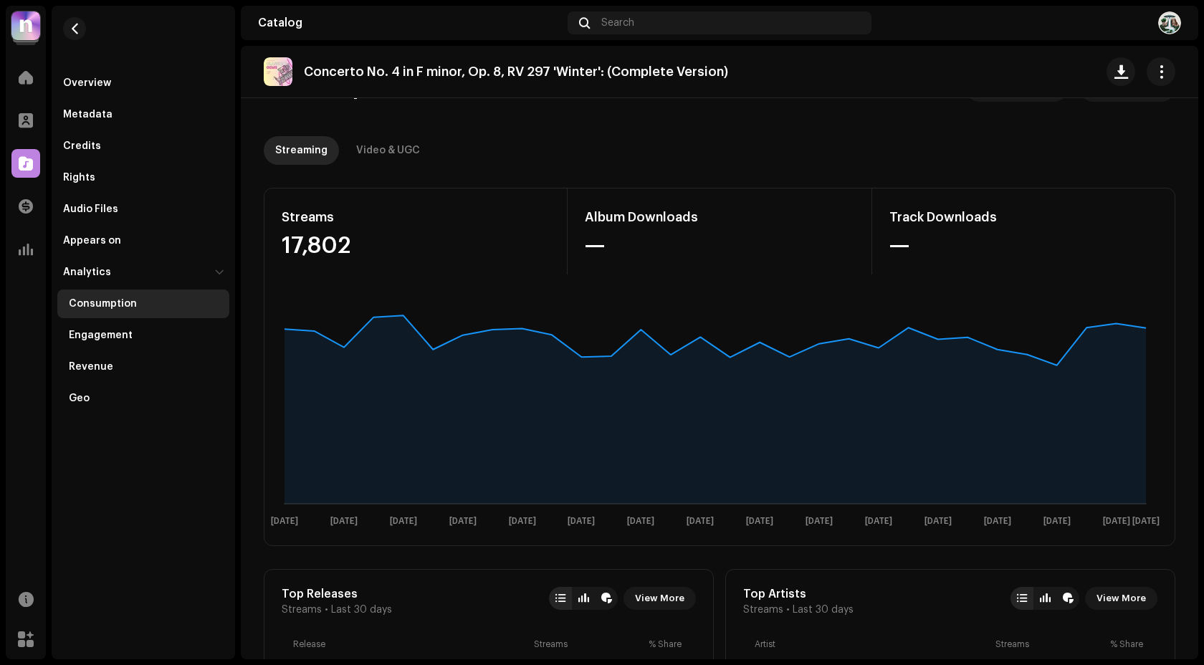
scroll to position [0, 0]
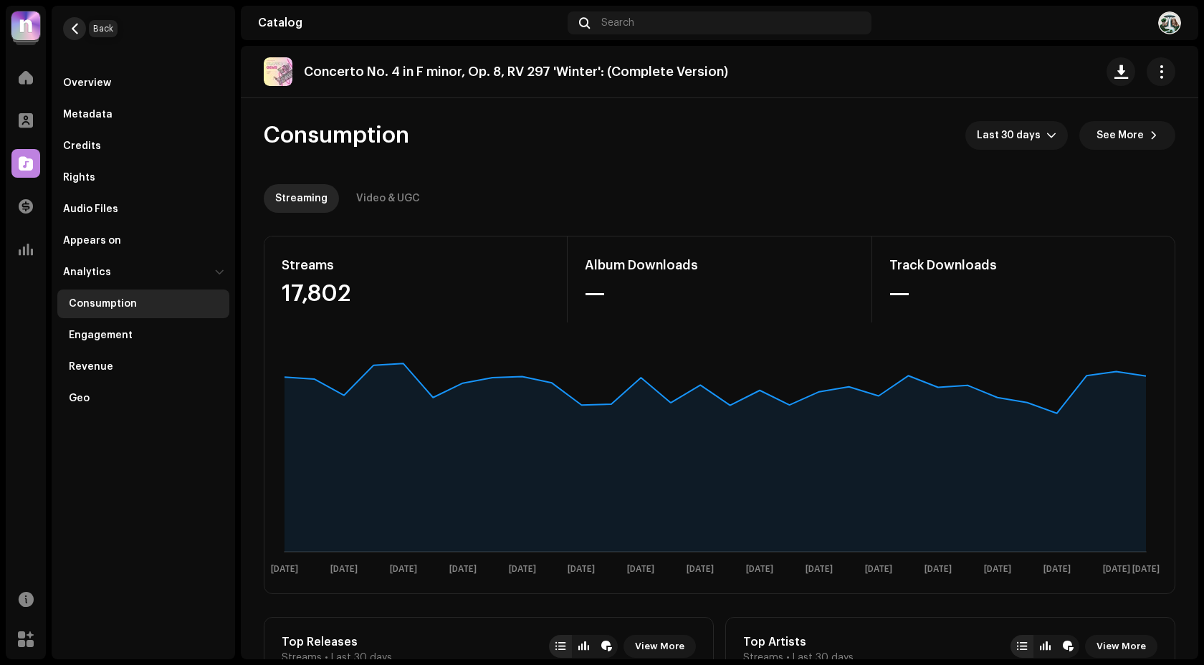
click at [80, 29] on button "button" at bounding box center [74, 28] width 23 height 23
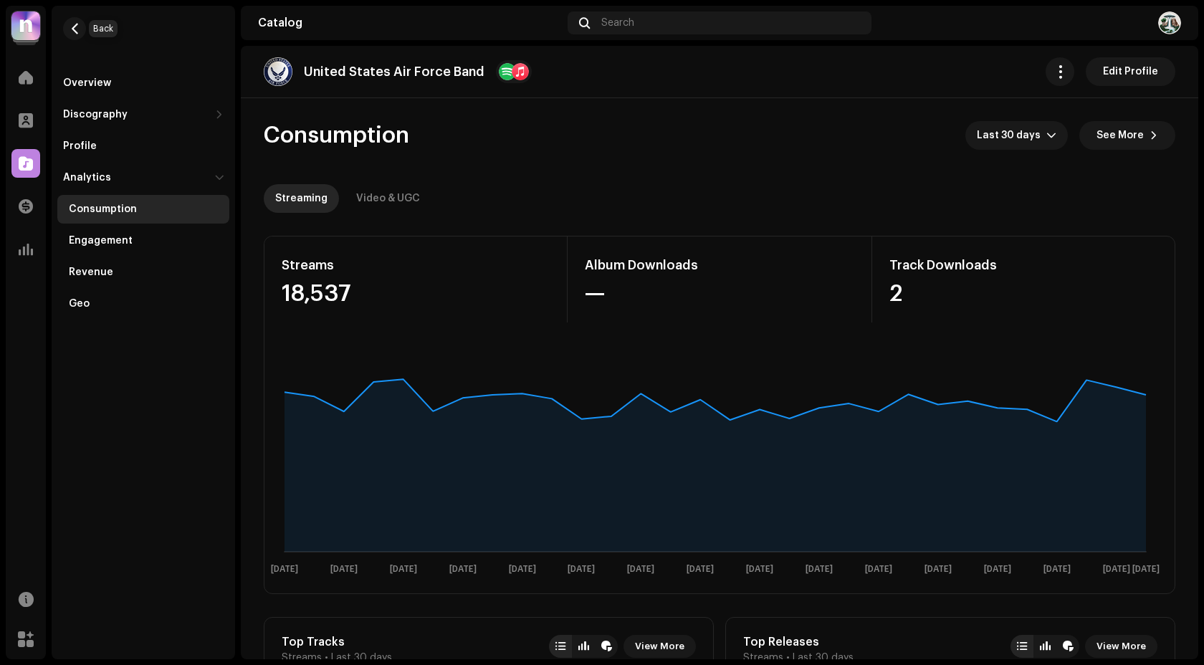
click at [80, 29] on button "button" at bounding box center [74, 28] width 23 height 23
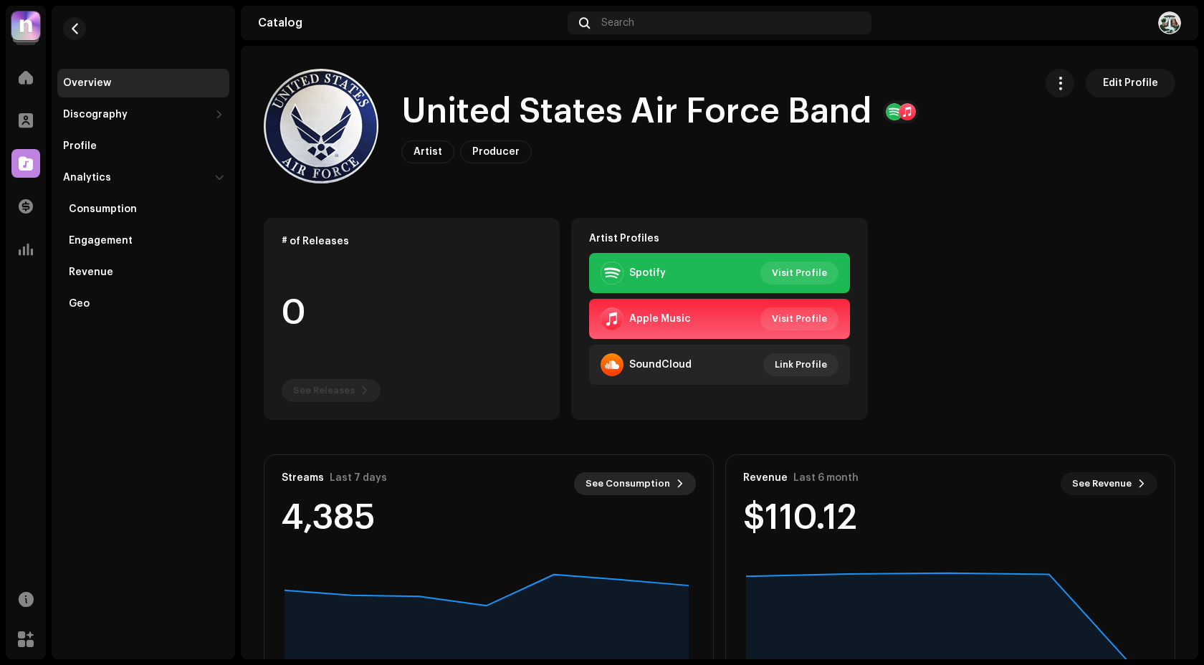
click at [629, 476] on span "See Consumption" at bounding box center [627, 483] width 85 height 29
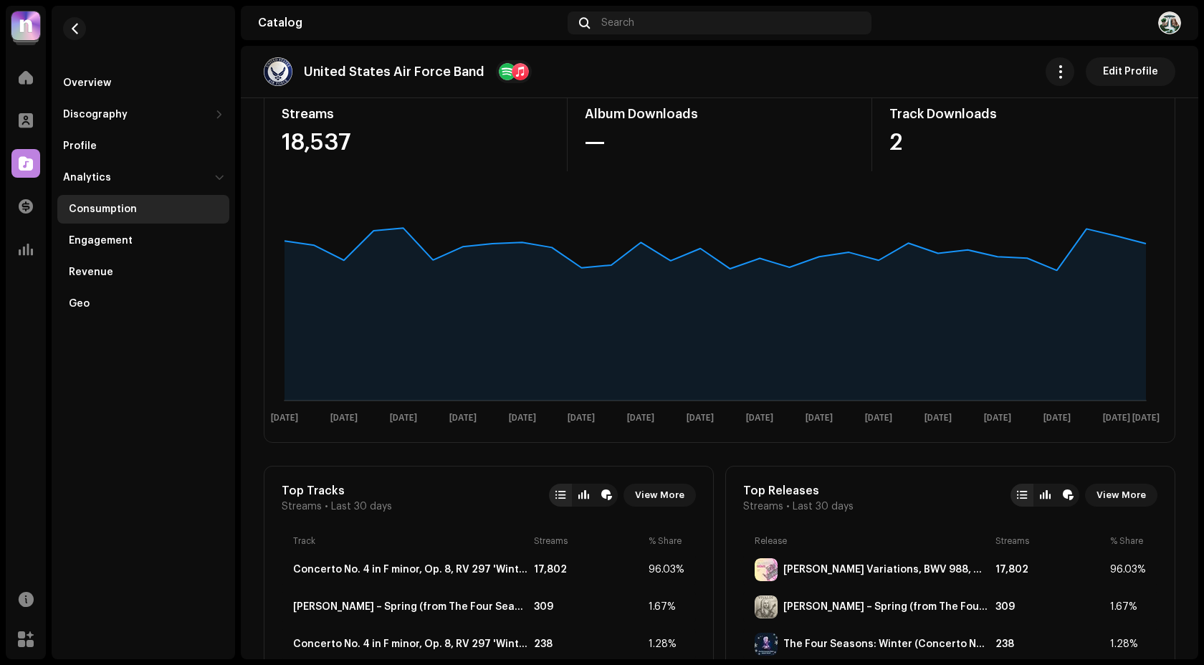
scroll to position [179, 0]
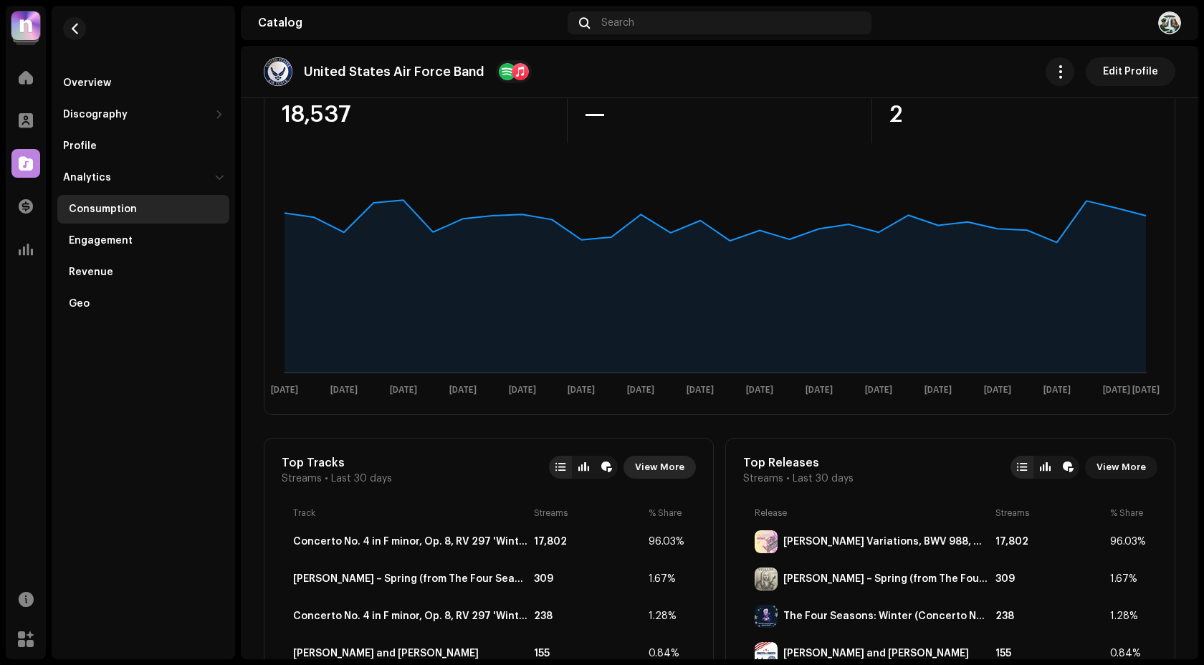
click at [662, 471] on span "View More" at bounding box center [659, 467] width 49 height 29
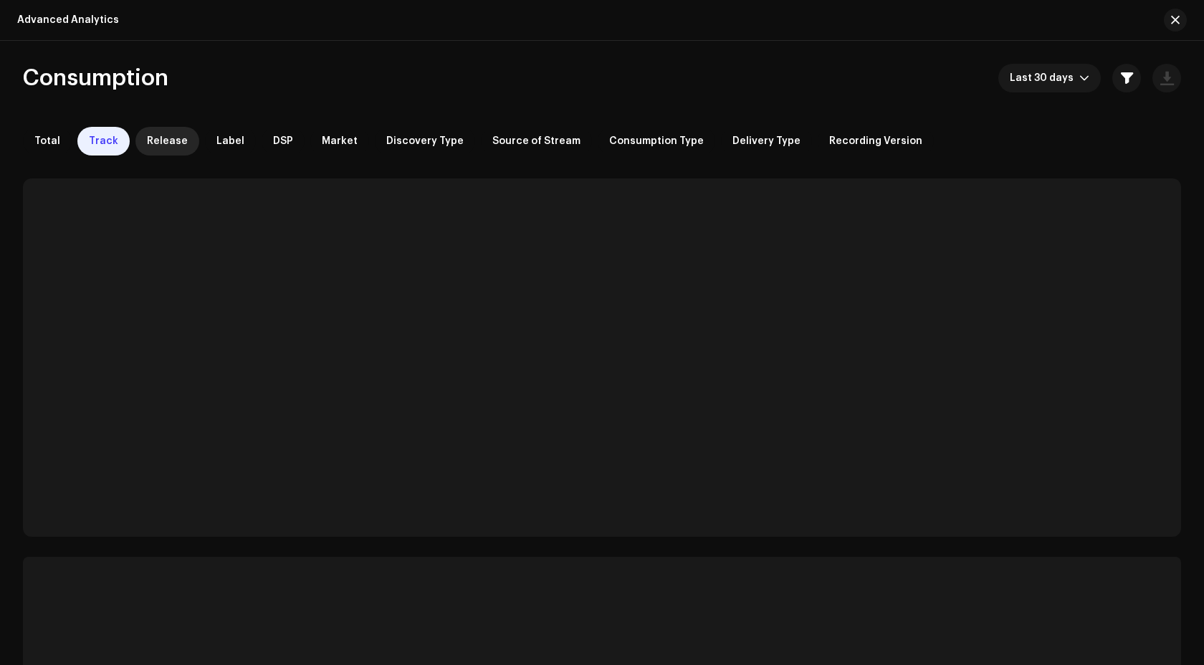
click at [156, 140] on span "Release" at bounding box center [167, 140] width 41 height 11
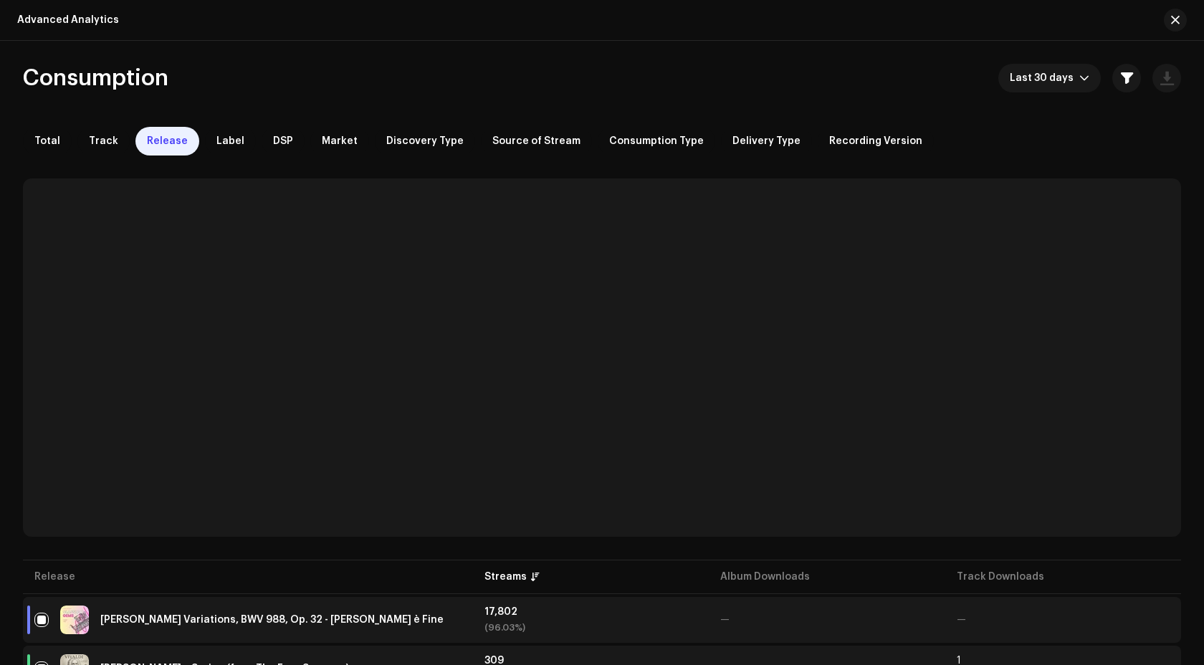
scroll to position [198, 0]
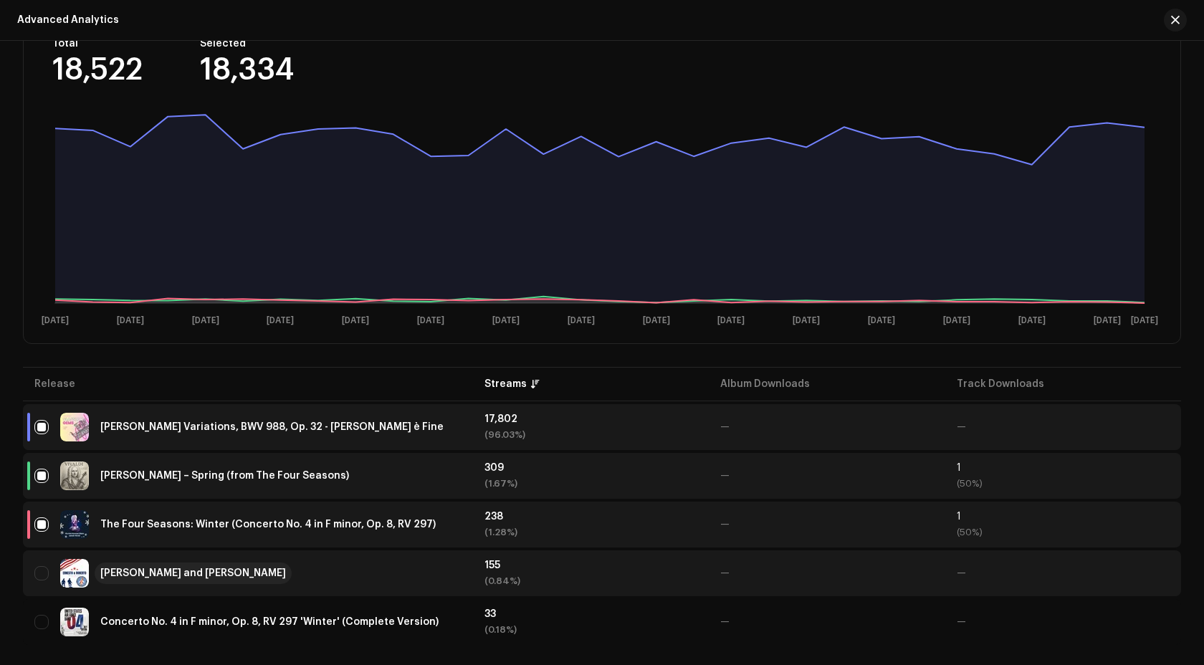
click at [178, 573] on div "[PERSON_NAME] and [PERSON_NAME]" at bounding box center [193, 573] width 186 height 10
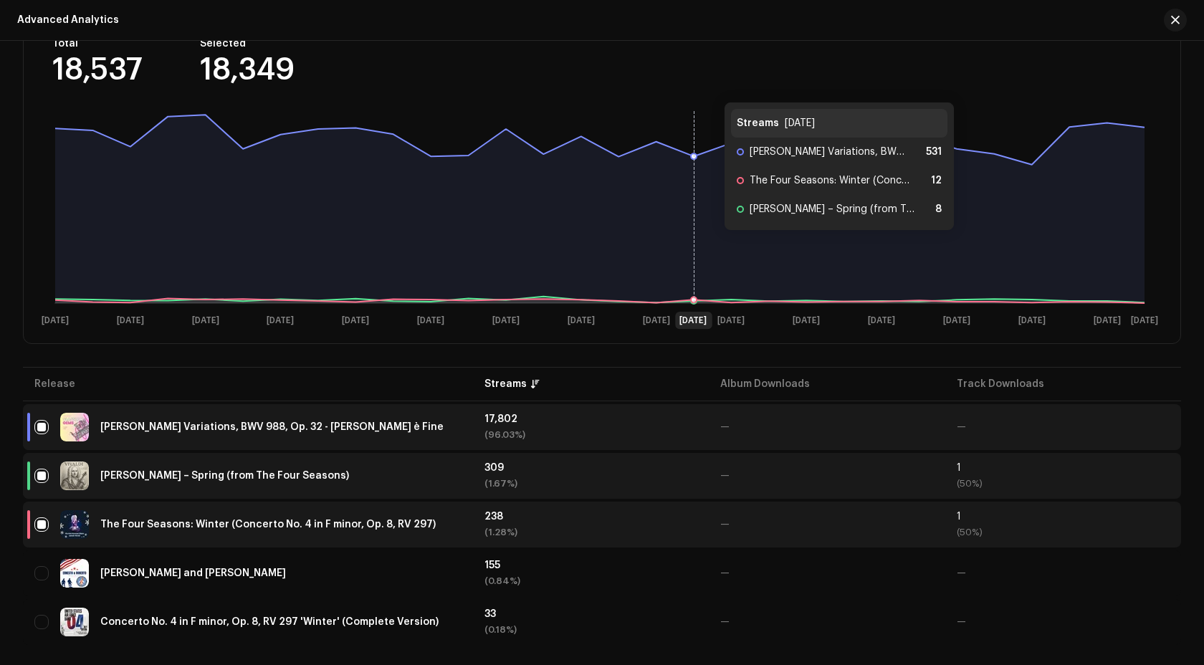
scroll to position [0, 0]
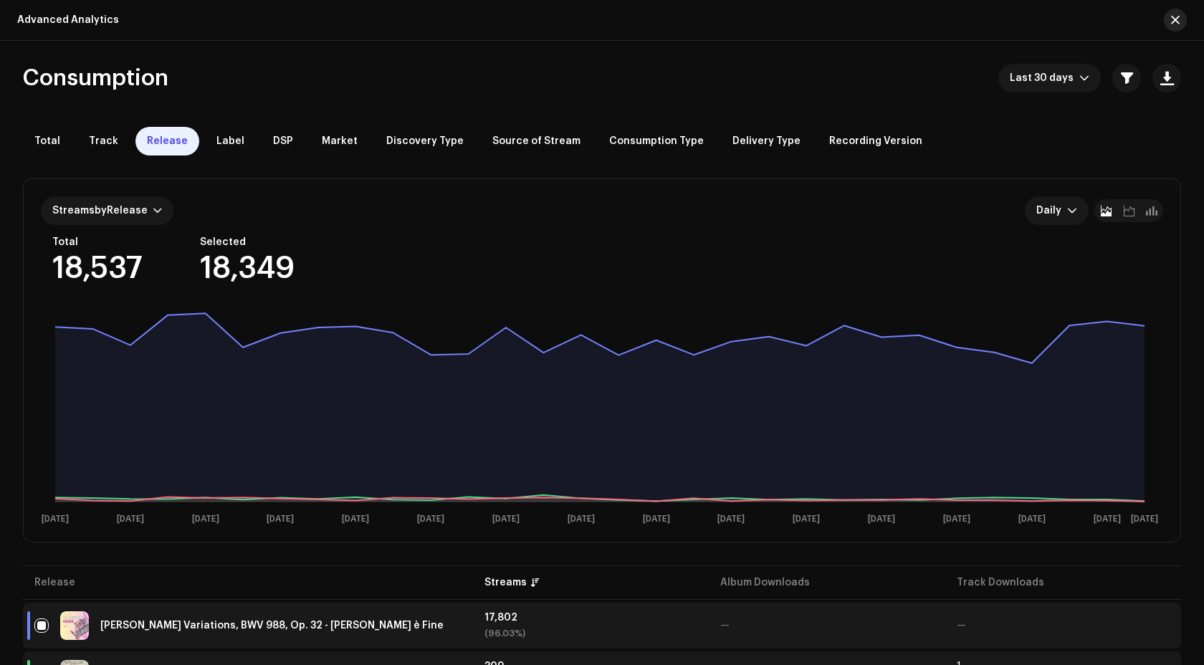
click at [1177, 22] on span "button" at bounding box center [1175, 19] width 9 height 11
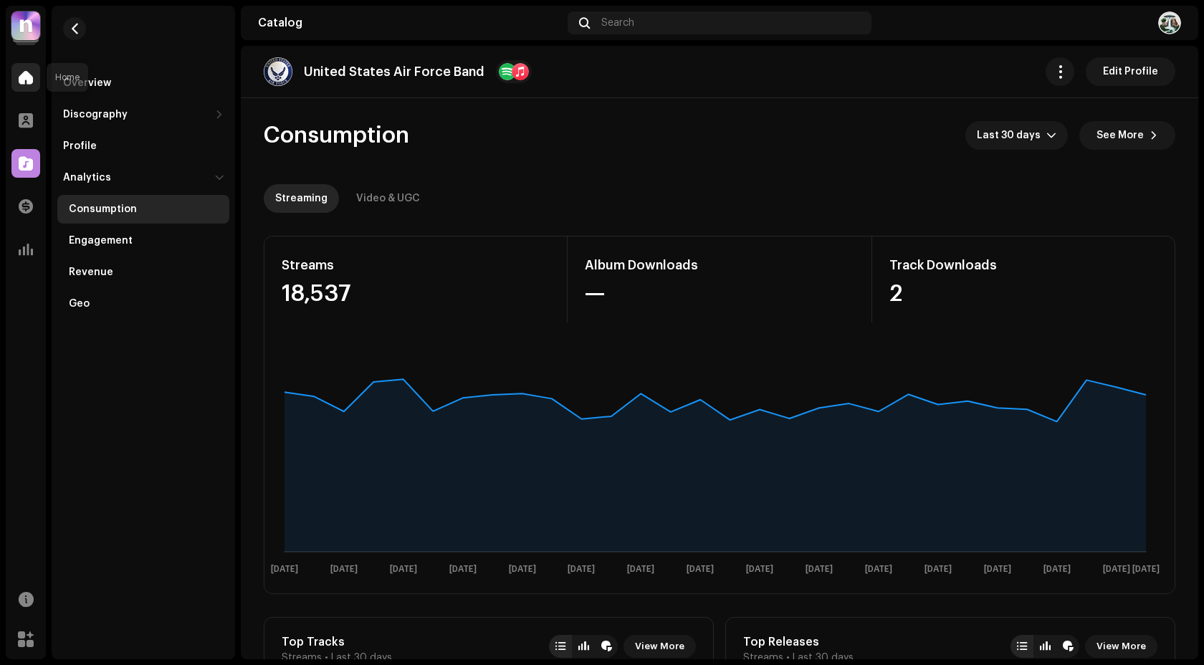
click at [27, 82] on span at bounding box center [26, 77] width 14 height 11
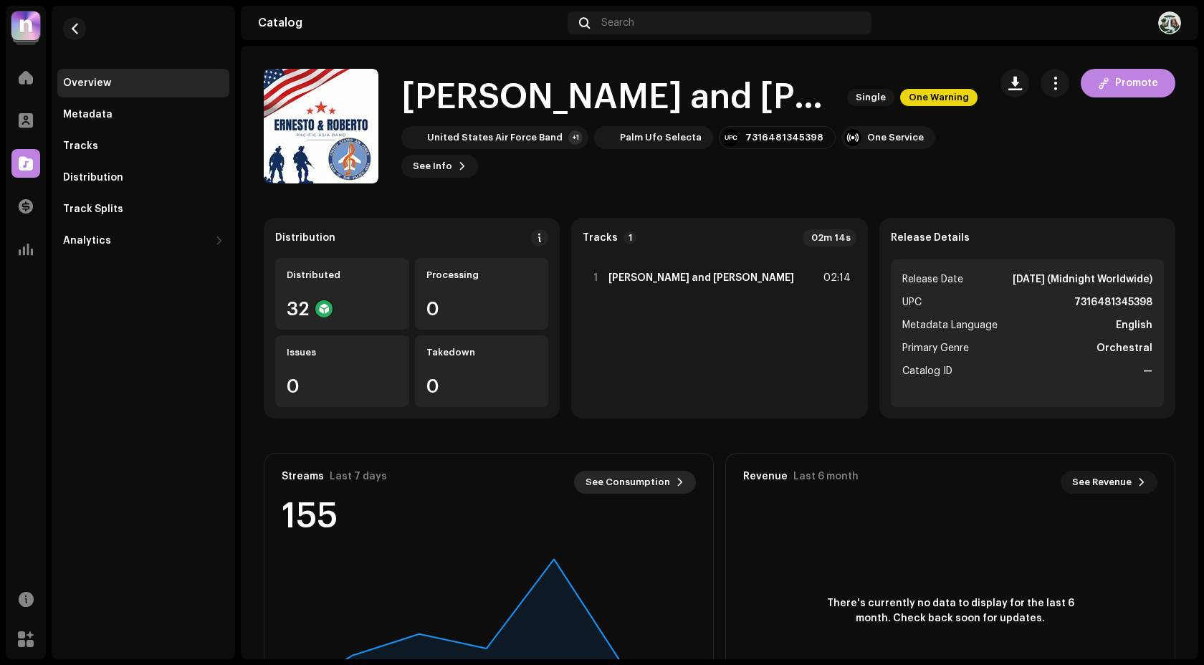
click at [646, 485] on span "See Consumption" at bounding box center [627, 482] width 85 height 29
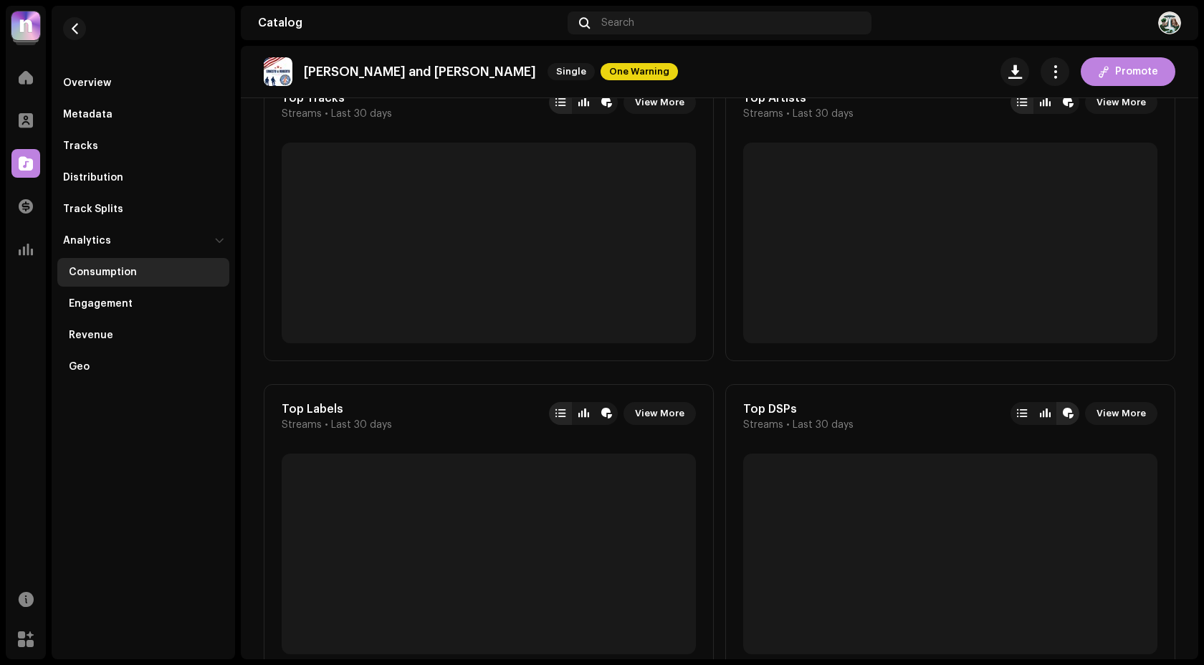
scroll to position [562, 0]
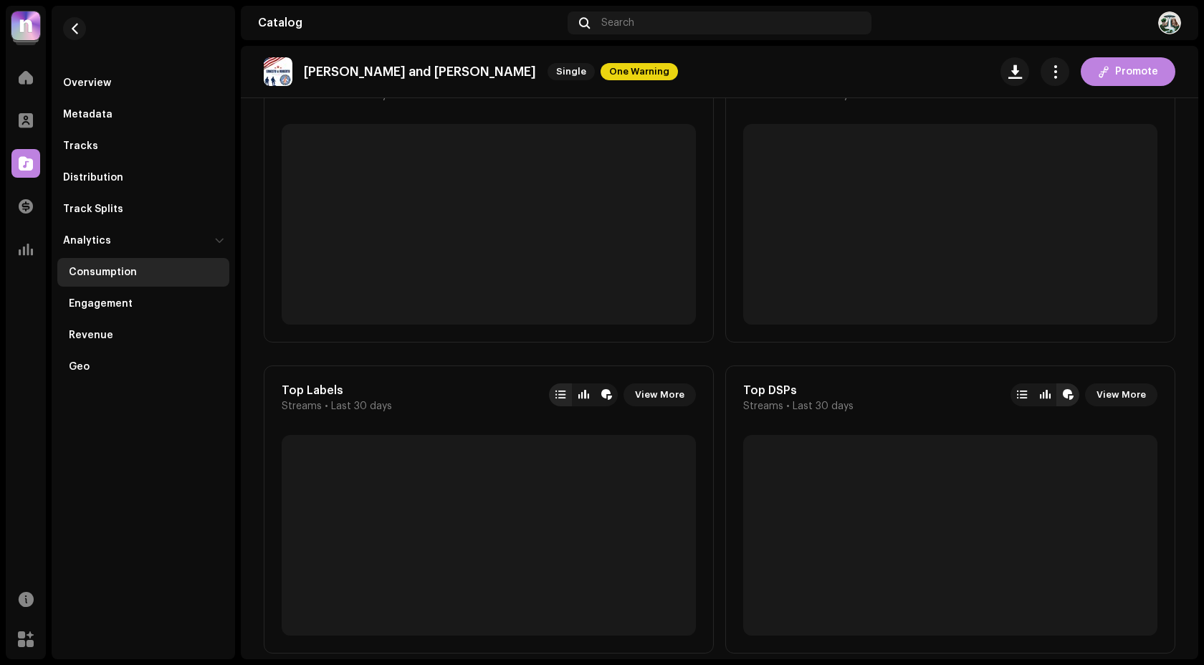
click at [1041, 412] on div "Top DSPs Streams • Last 30 days View More" at bounding box center [950, 509] width 450 height 288
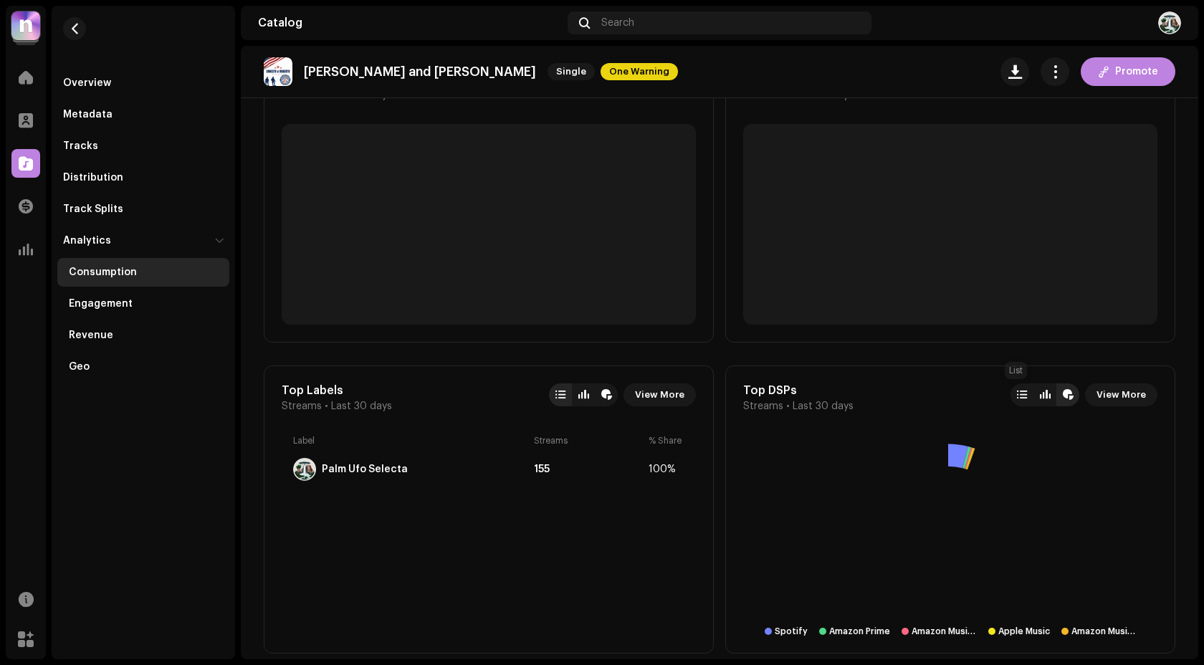
click at [1021, 398] on div at bounding box center [1021, 394] width 23 height 23
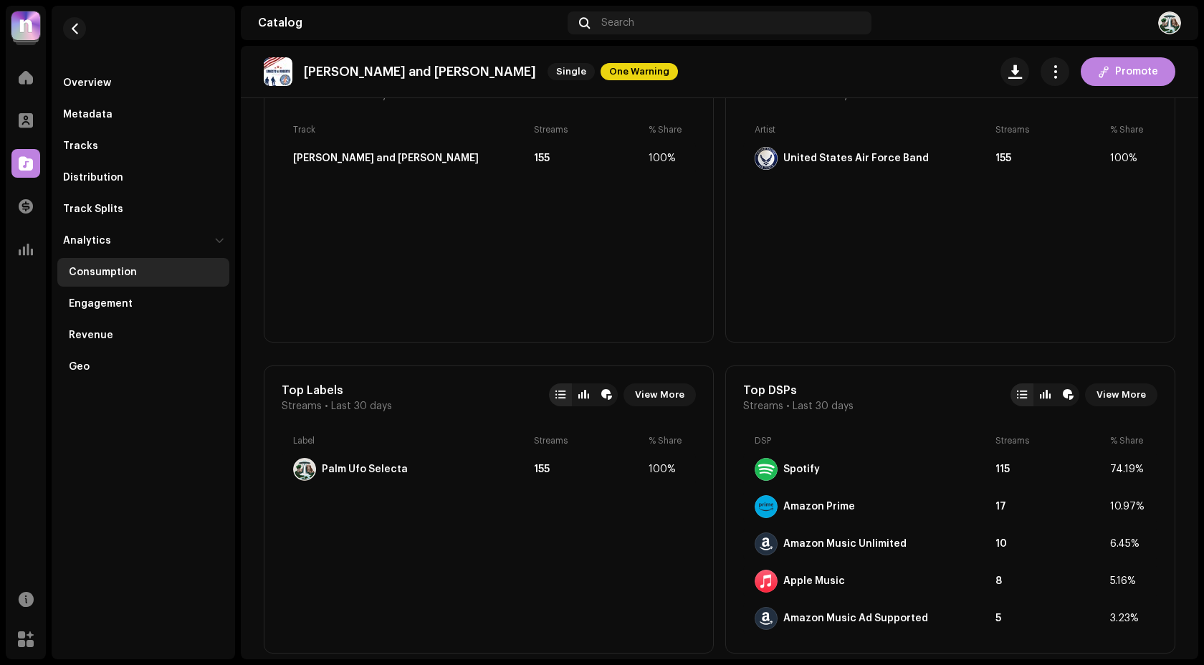
scroll to position [0, 0]
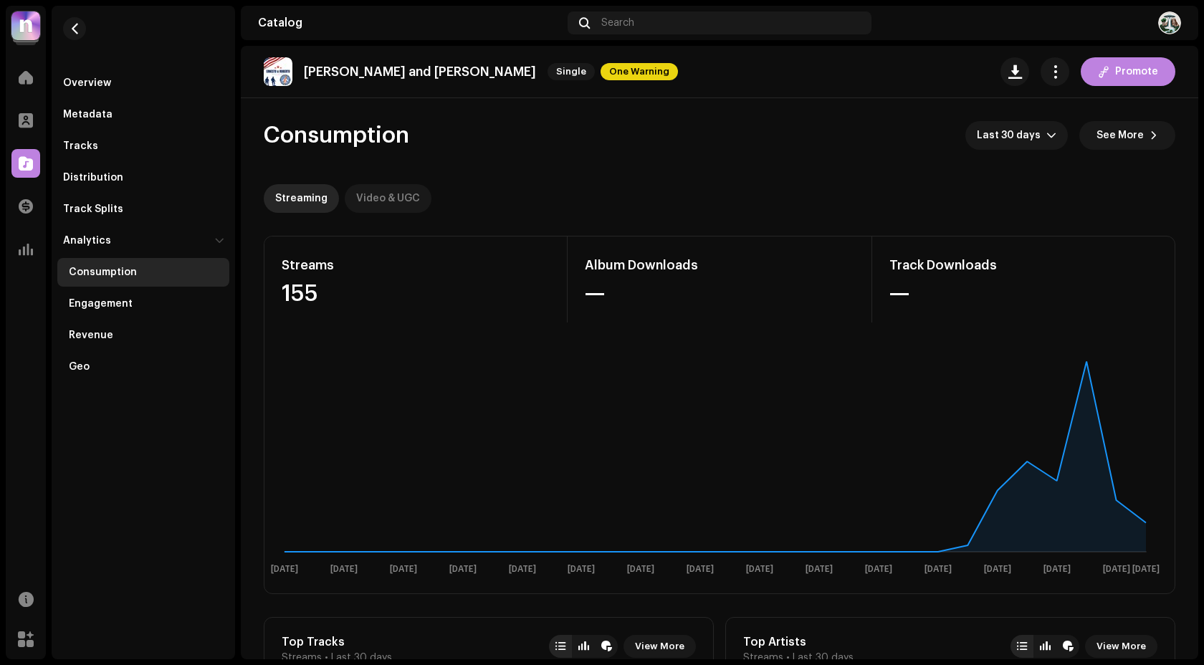
click at [411, 195] on div "Video & UGC" at bounding box center [388, 198] width 64 height 29
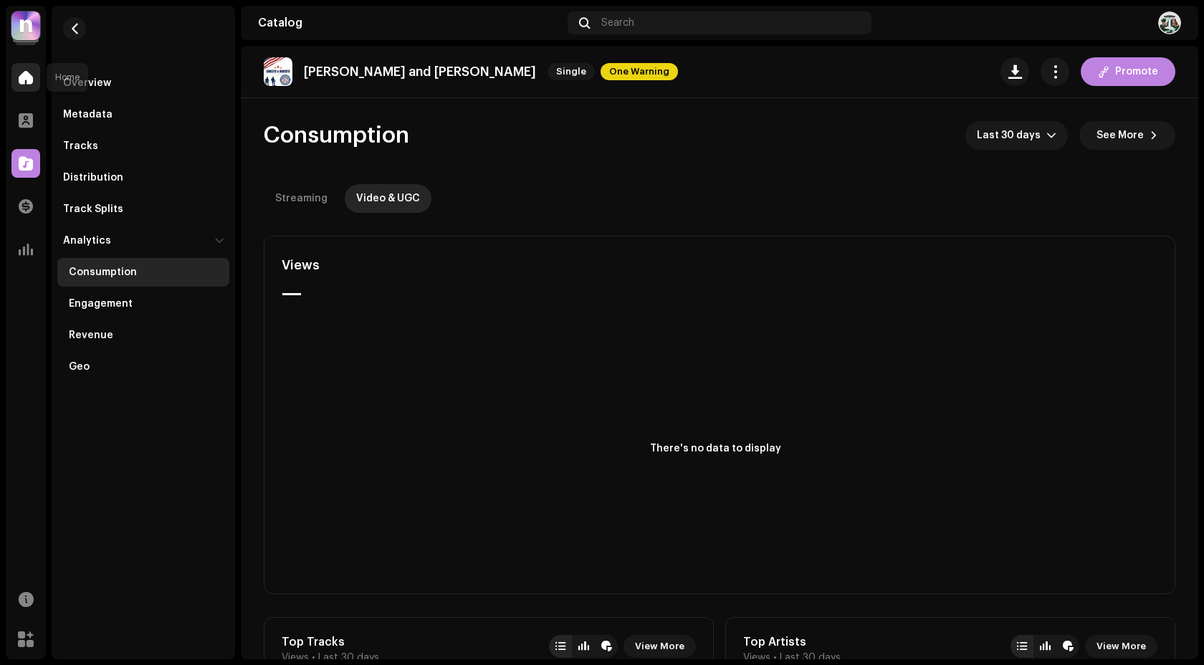
click at [29, 80] on span at bounding box center [26, 77] width 14 height 11
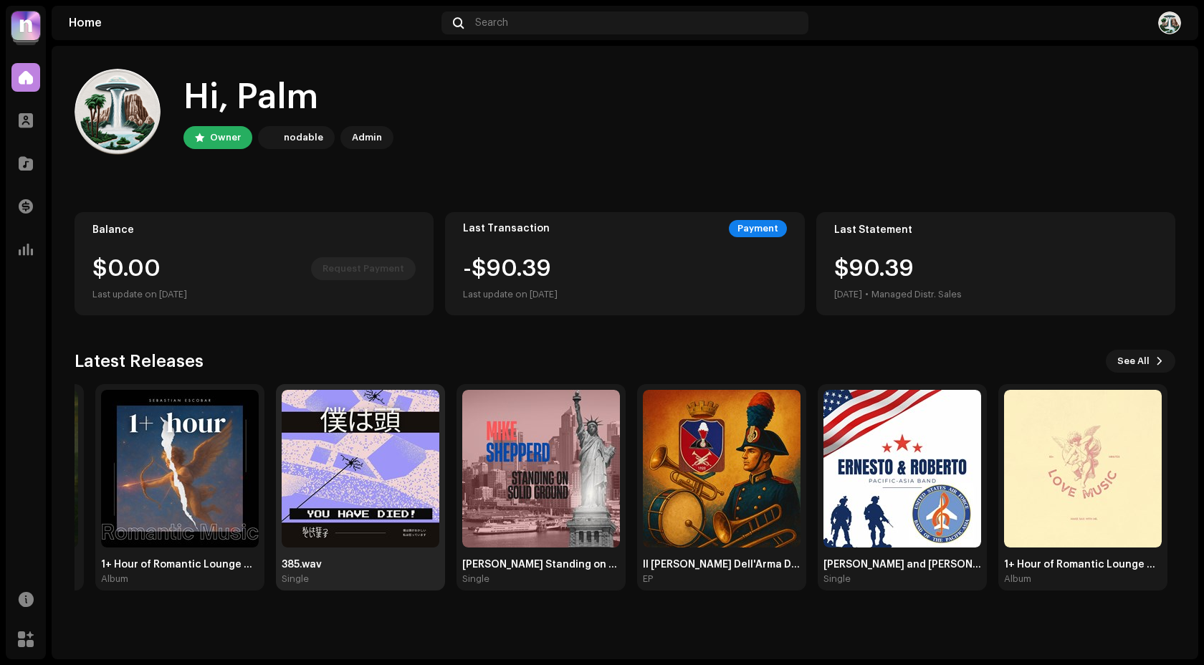
drag, startPoint x: 733, startPoint y: 481, endPoint x: 290, endPoint y: 466, distance: 443.0
click at [290, 466] on img at bounding box center [361, 469] width 158 height 158
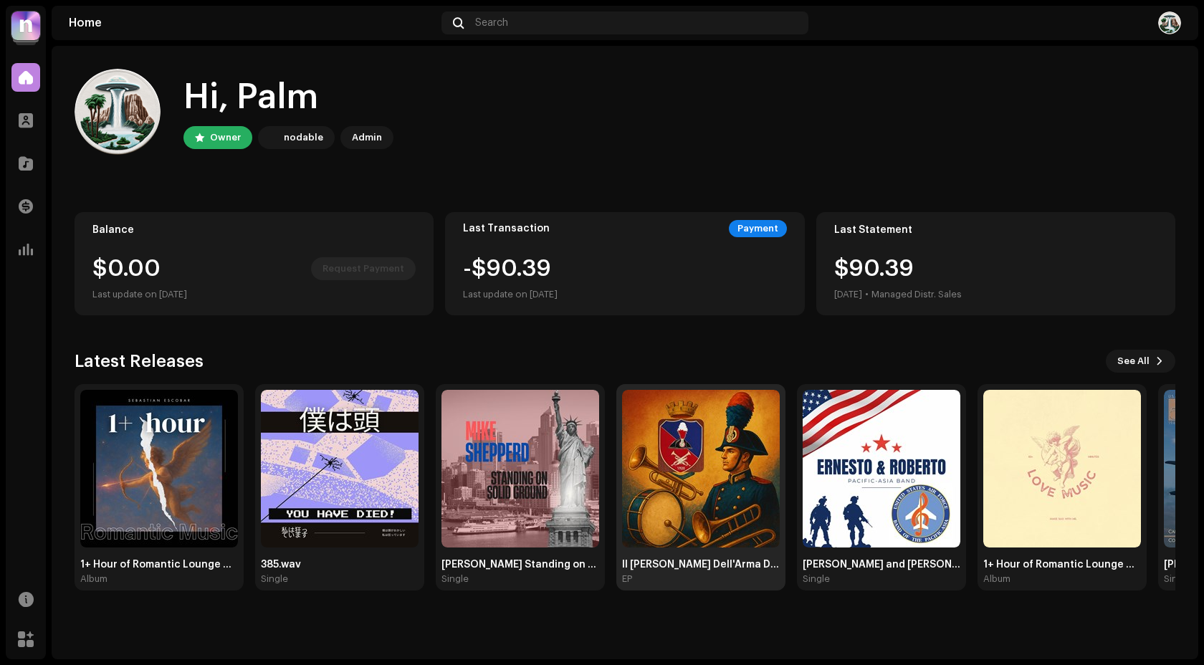
click at [651, 475] on img at bounding box center [701, 469] width 158 height 158
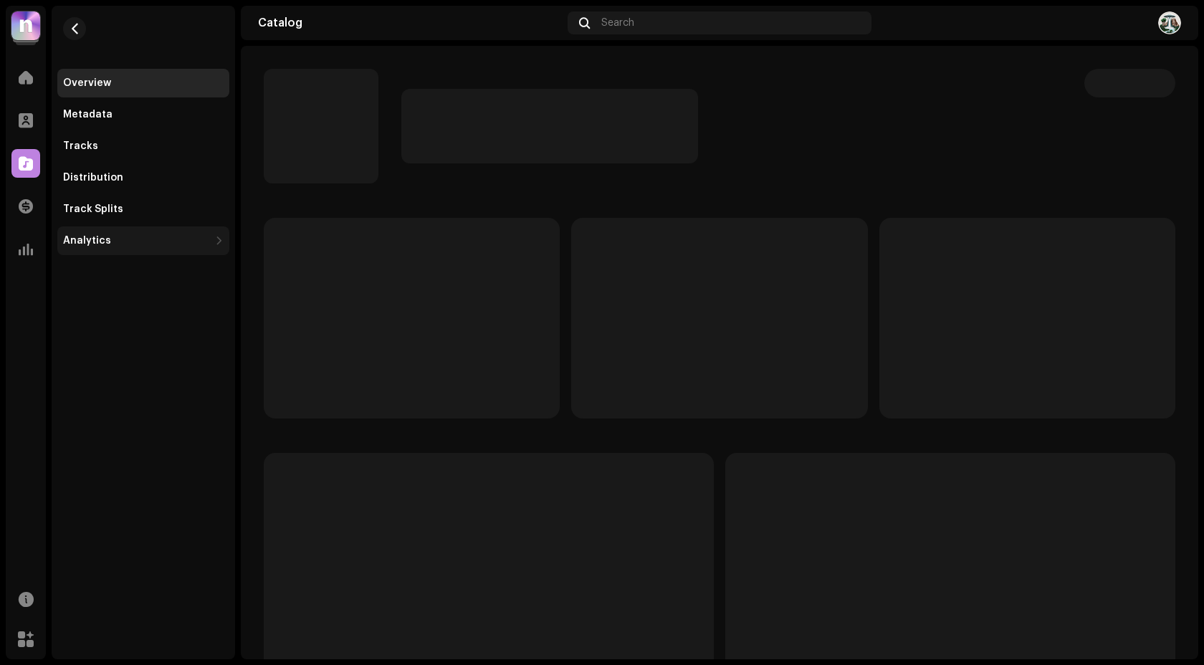
click at [143, 254] on div "Analytics" at bounding box center [143, 240] width 172 height 29
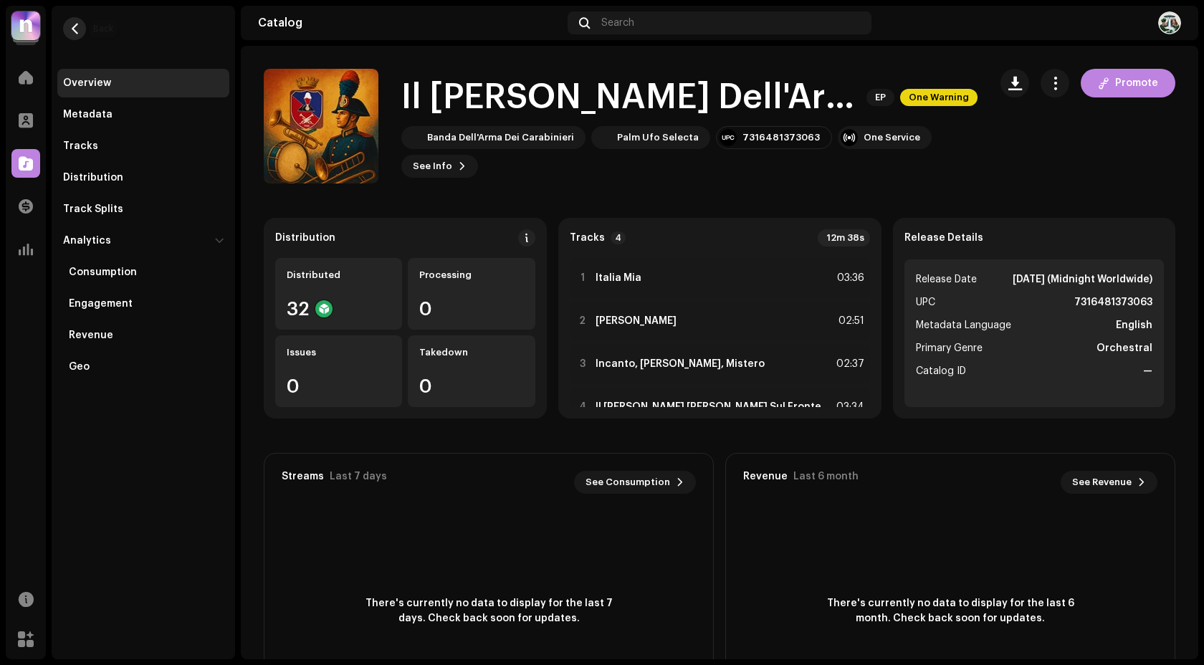
click at [77, 19] on button "button" at bounding box center [74, 28] width 23 height 23
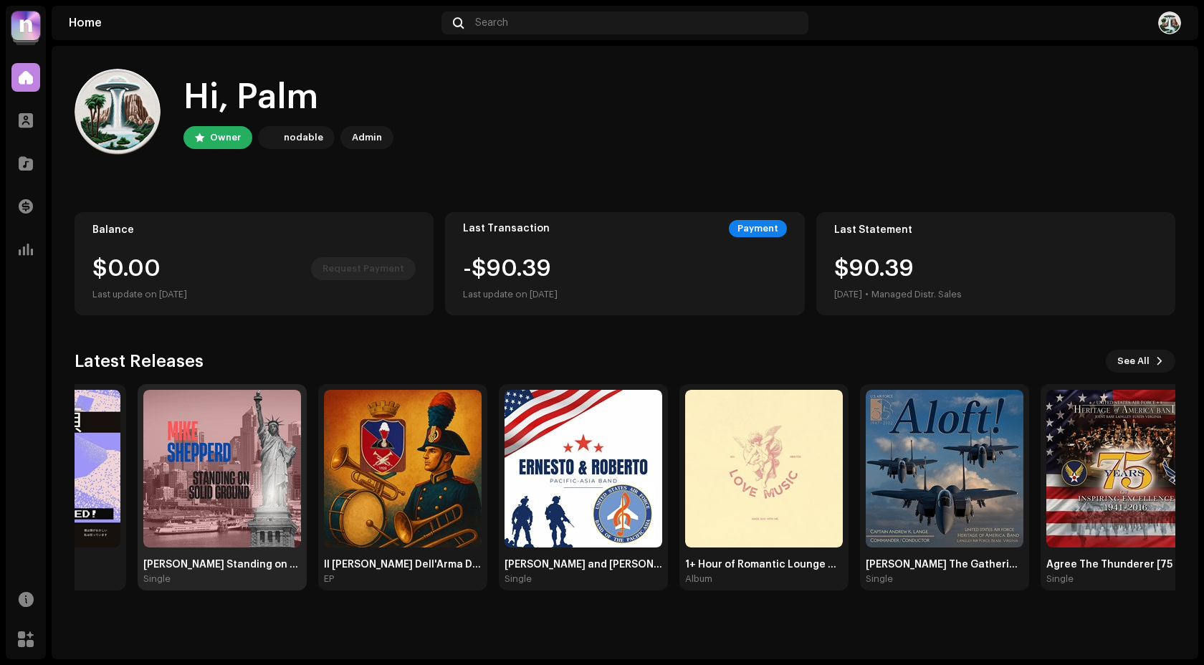
drag, startPoint x: 858, startPoint y: 505, endPoint x: 183, endPoint y: 430, distance: 679.1
click at [184, 430] on img at bounding box center [222, 469] width 158 height 158
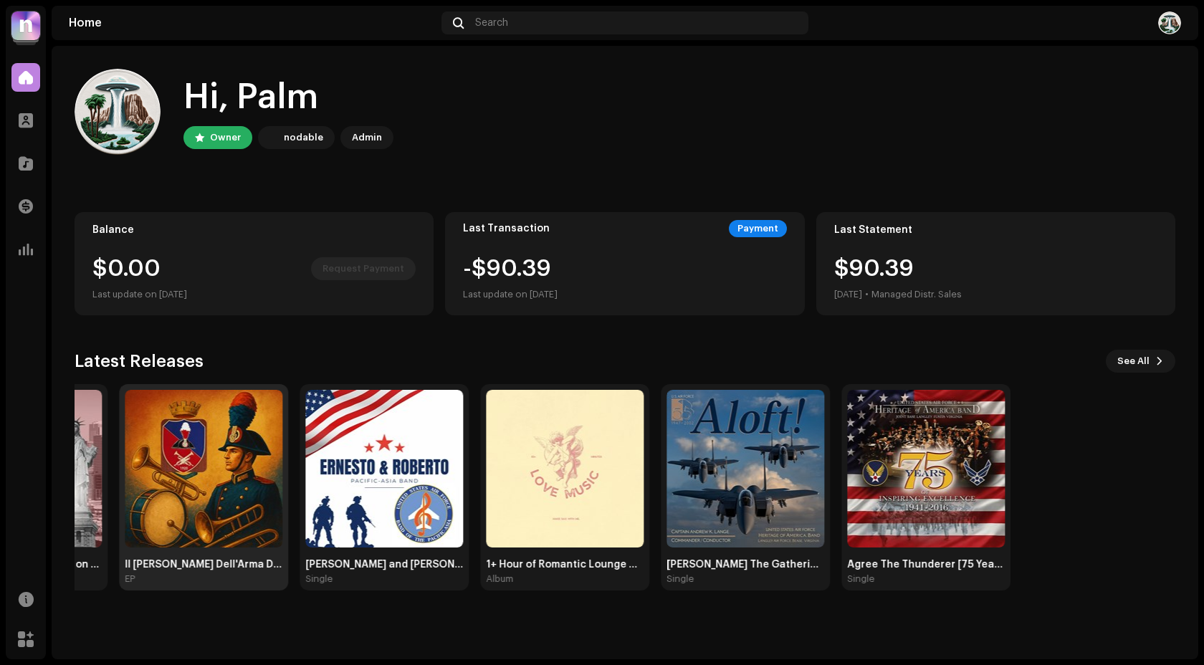
drag, startPoint x: 790, startPoint y: 448, endPoint x: 125, endPoint y: 436, distance: 665.0
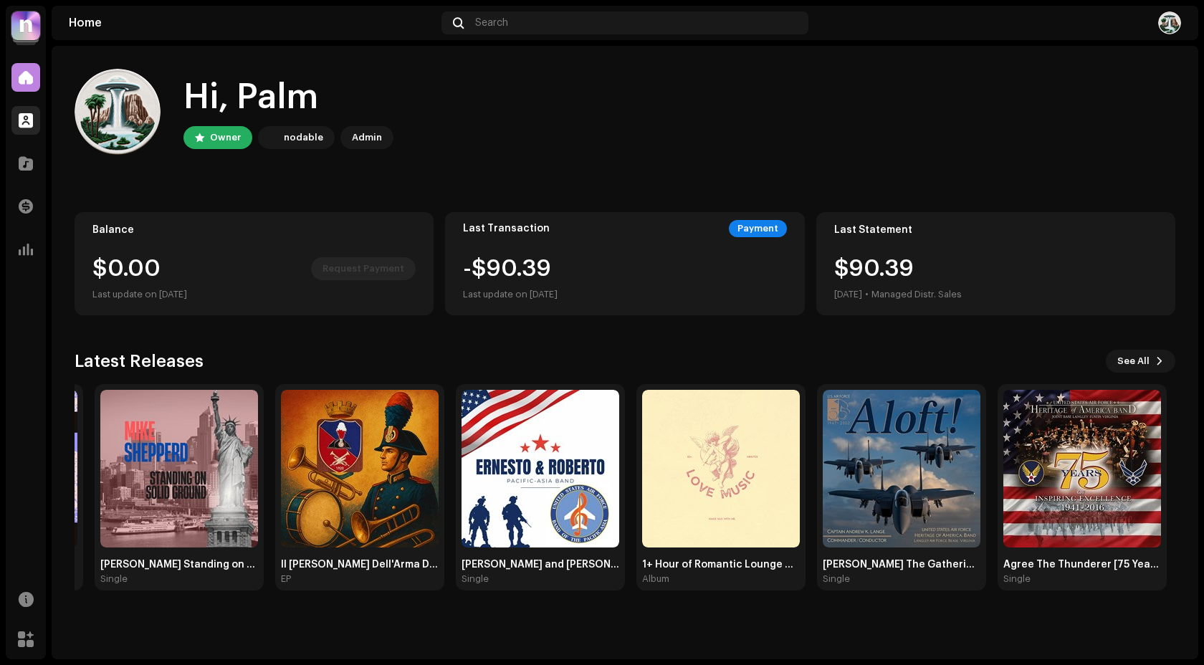
click at [38, 128] on div at bounding box center [25, 120] width 29 height 29
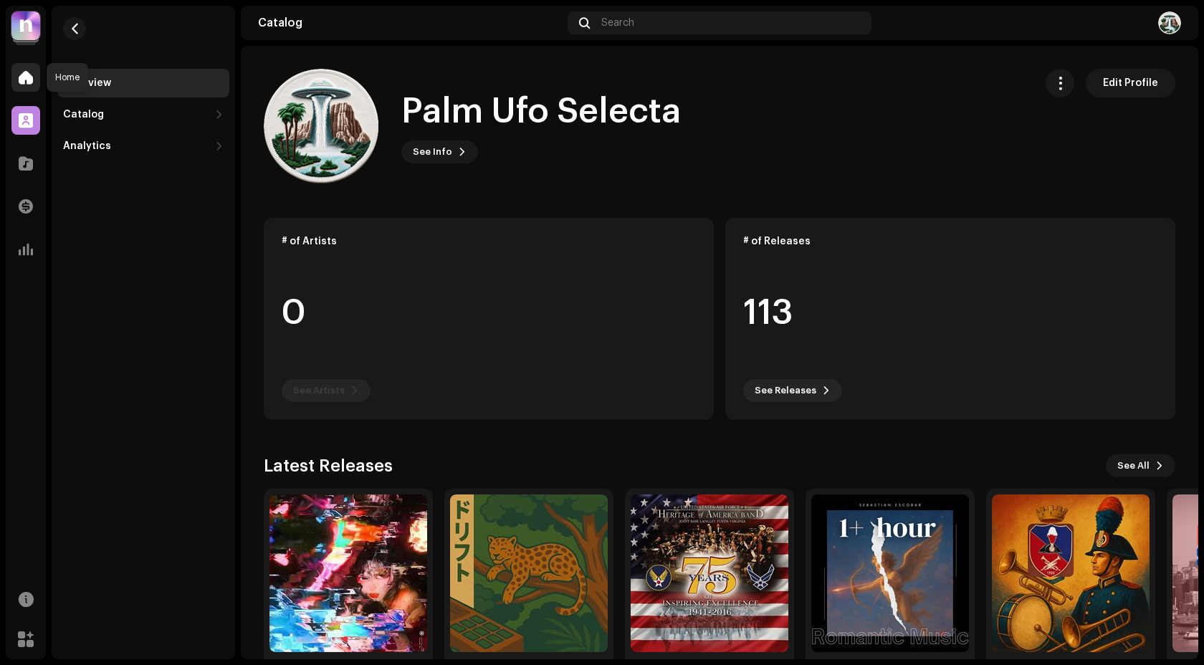
click at [26, 85] on div at bounding box center [25, 77] width 29 height 29
